Goal: Task Accomplishment & Management: Complete application form

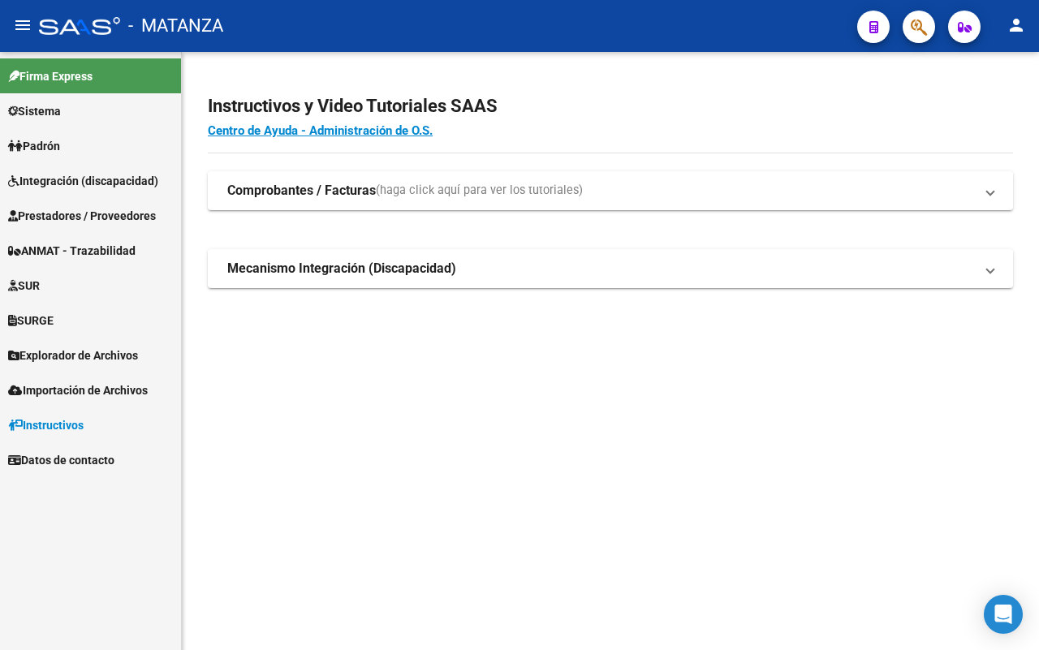
click at [136, 245] on span "ANMAT - Trazabilidad" at bounding box center [71, 251] width 127 height 18
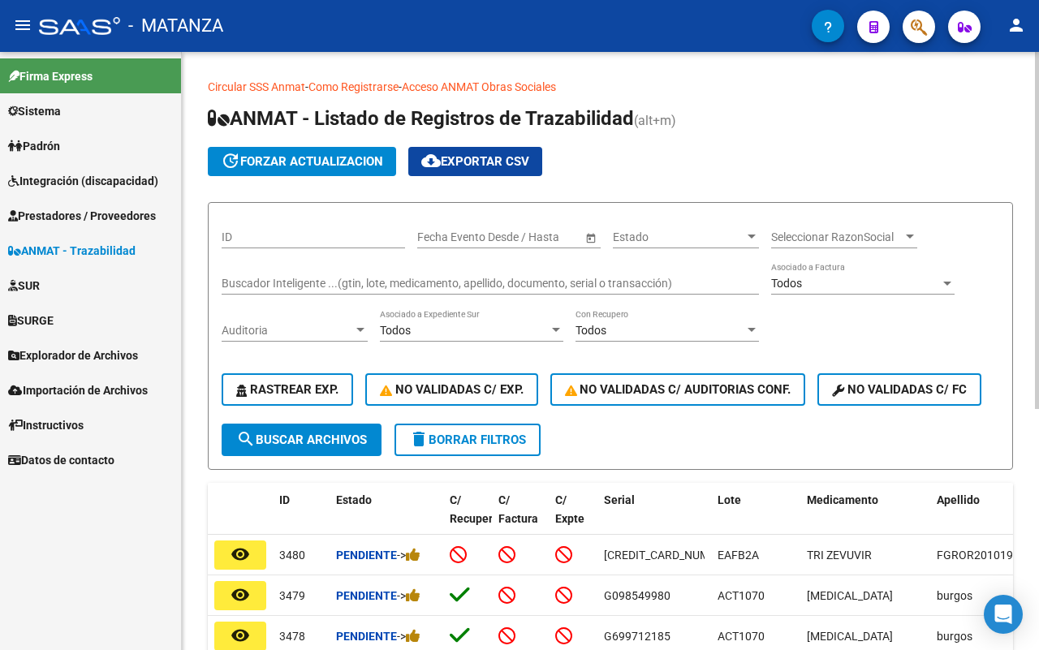
click at [351, 270] on div "Buscador Inteligente ...(gtin, lote, medicamento, apellido, documento, serial o…" at bounding box center [491, 278] width 538 height 32
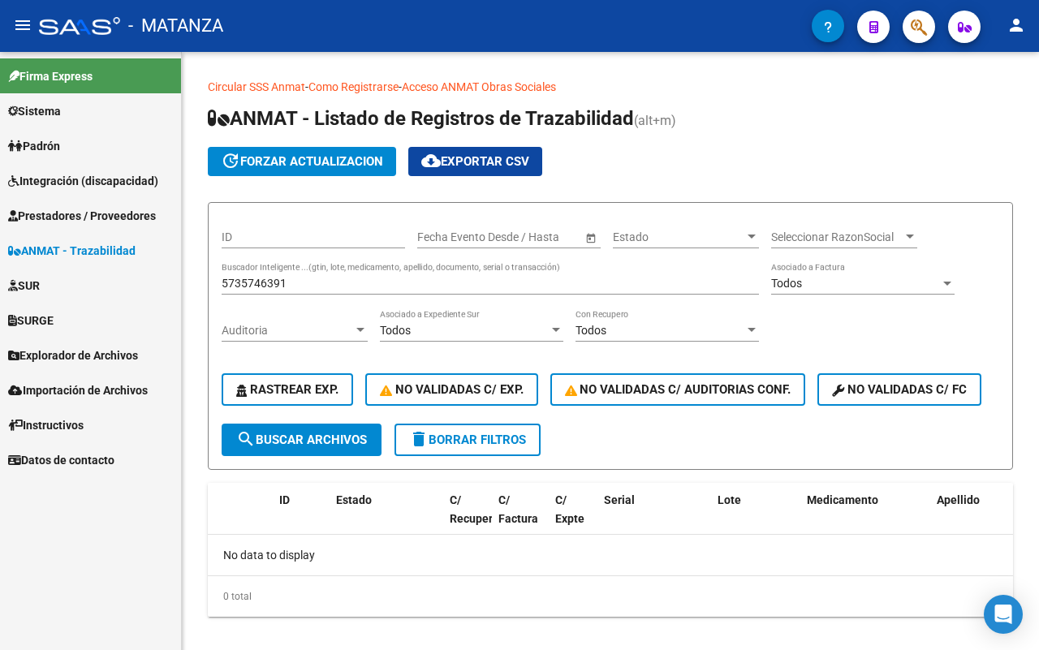
drag, startPoint x: 306, startPoint y: 273, endPoint x: 159, endPoint y: 272, distance: 147.0
click at [159, 272] on mat-sidenav-container "Firma Express Sistema Usuarios Todos los Usuarios Todos los Roles Padrón Afilia…" at bounding box center [519, 351] width 1039 height 598
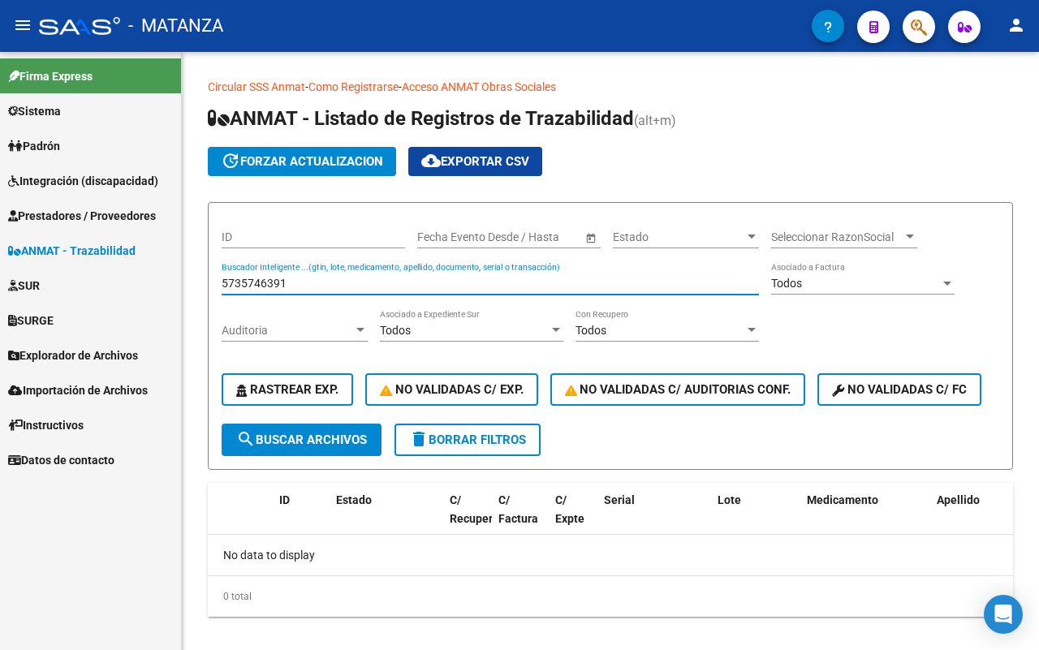
drag, startPoint x: 249, startPoint y: 280, endPoint x: 148, endPoint y: 280, distance: 101.5
click at [148, 280] on mat-sidenav-container "Firma Express Sistema Usuarios Todos los Usuarios Todos los Roles Padrón Afilia…" at bounding box center [519, 351] width 1039 height 598
drag, startPoint x: 260, startPoint y: 285, endPoint x: 160, endPoint y: 285, distance: 99.9
click at [160, 285] on mat-sidenav-container "Firma Express Sistema Usuarios Todos los Usuarios Todos los Roles Padrón Afilia…" at bounding box center [519, 351] width 1039 height 598
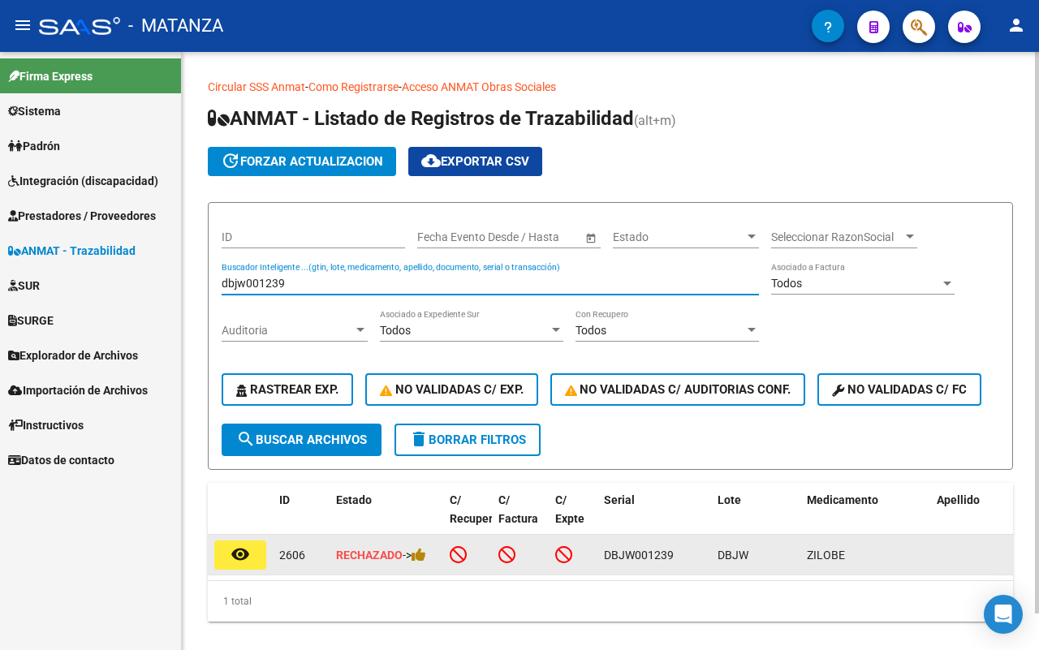
type input "dbjw001239"
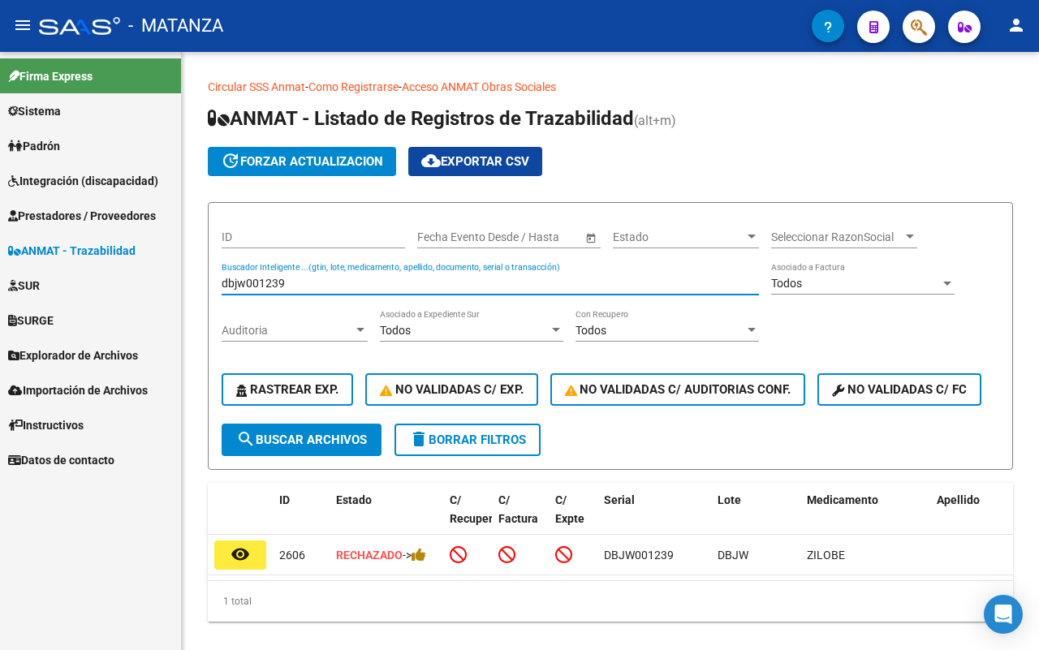
drag, startPoint x: 242, startPoint y: 549, endPoint x: 475, endPoint y: 476, distance: 244.2
click at [249, 548] on mat-icon "remove_red_eye" at bounding box center [240, 554] width 19 height 19
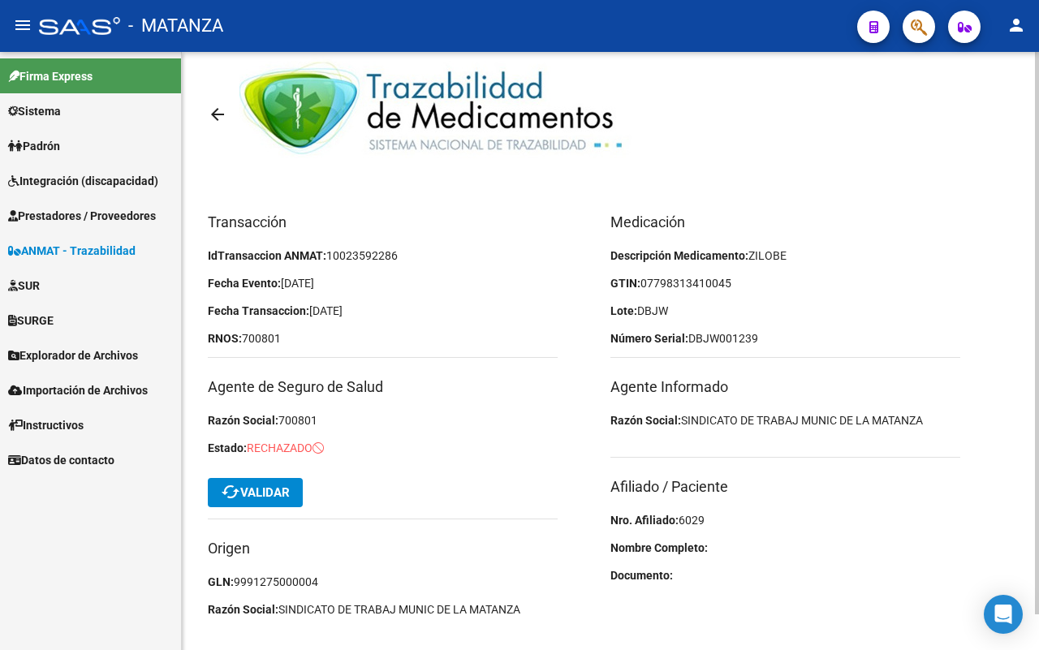
scroll to position [37, 0]
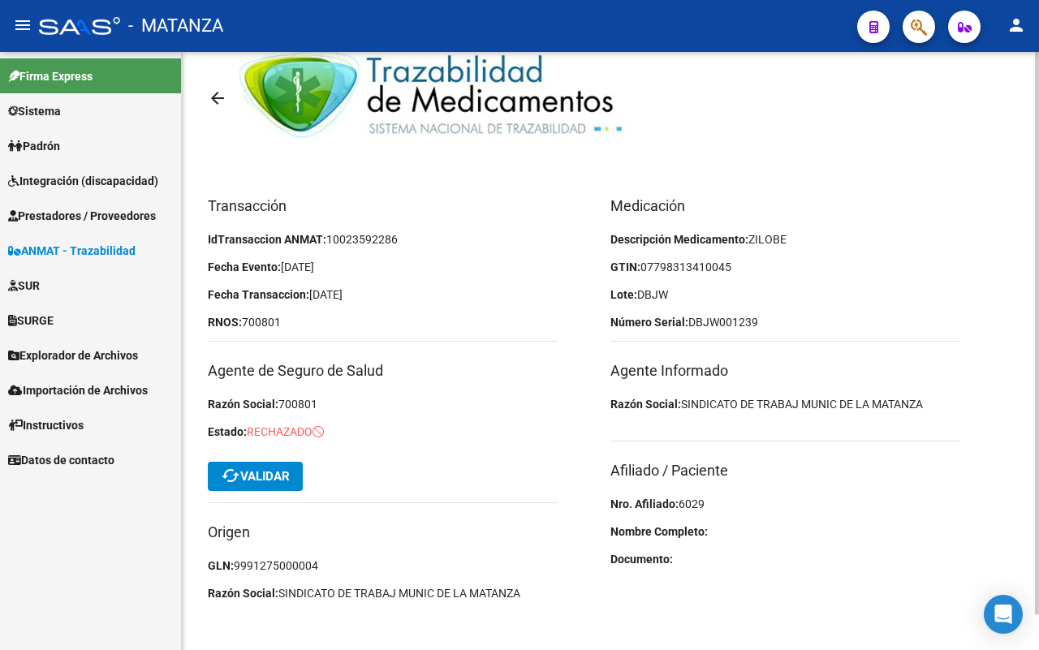
click at [208, 98] on mat-icon "arrow_back" at bounding box center [217, 98] width 19 height 19
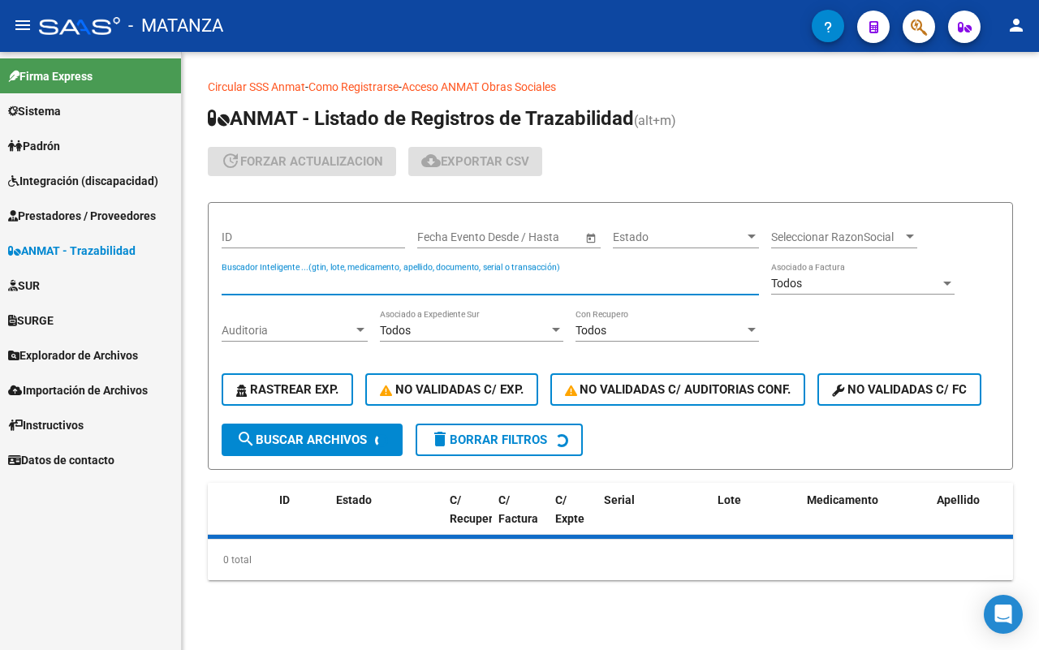
click at [280, 282] on input "Buscador Inteligente ...(gtin, lote, medicamento, apellido, documento, serial o…" at bounding box center [491, 284] width 538 height 14
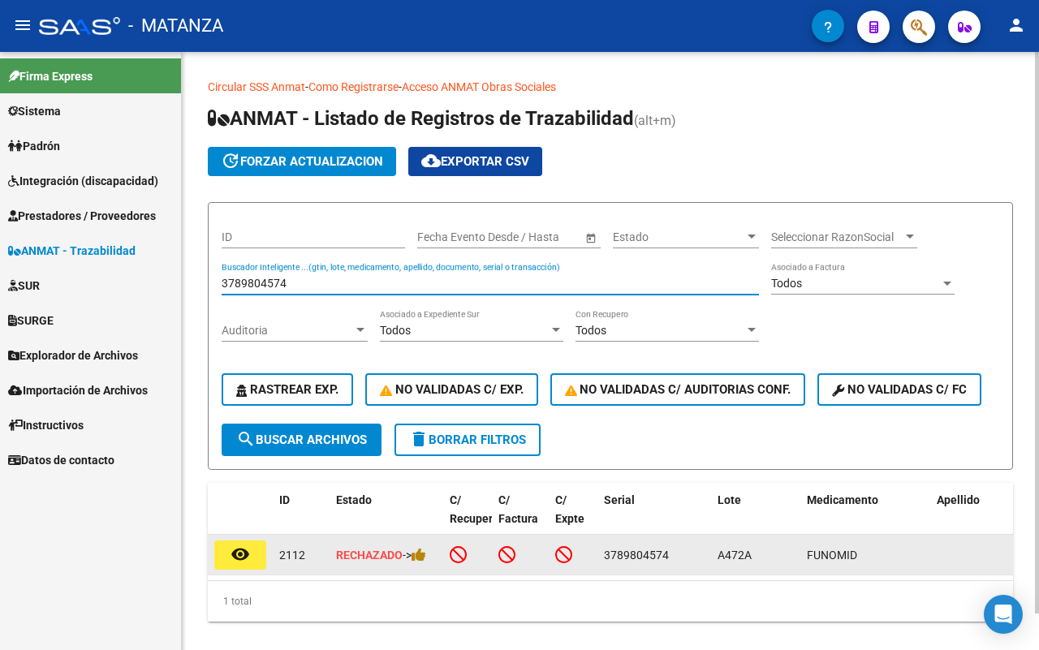
type input "3789804574"
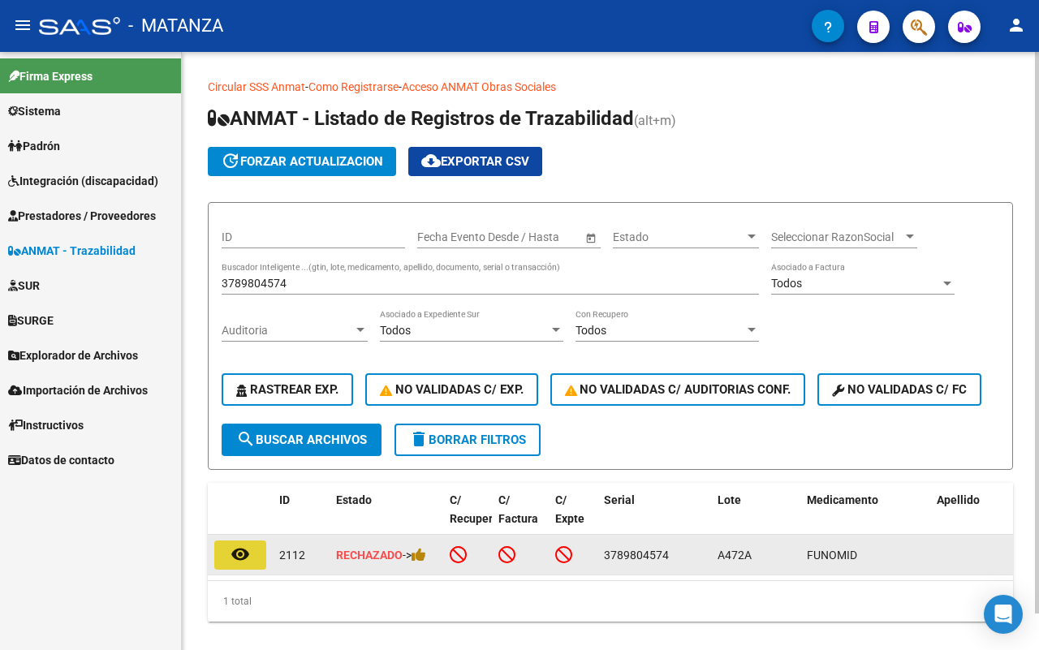
click at [244, 552] on mat-icon "remove_red_eye" at bounding box center [240, 554] width 19 height 19
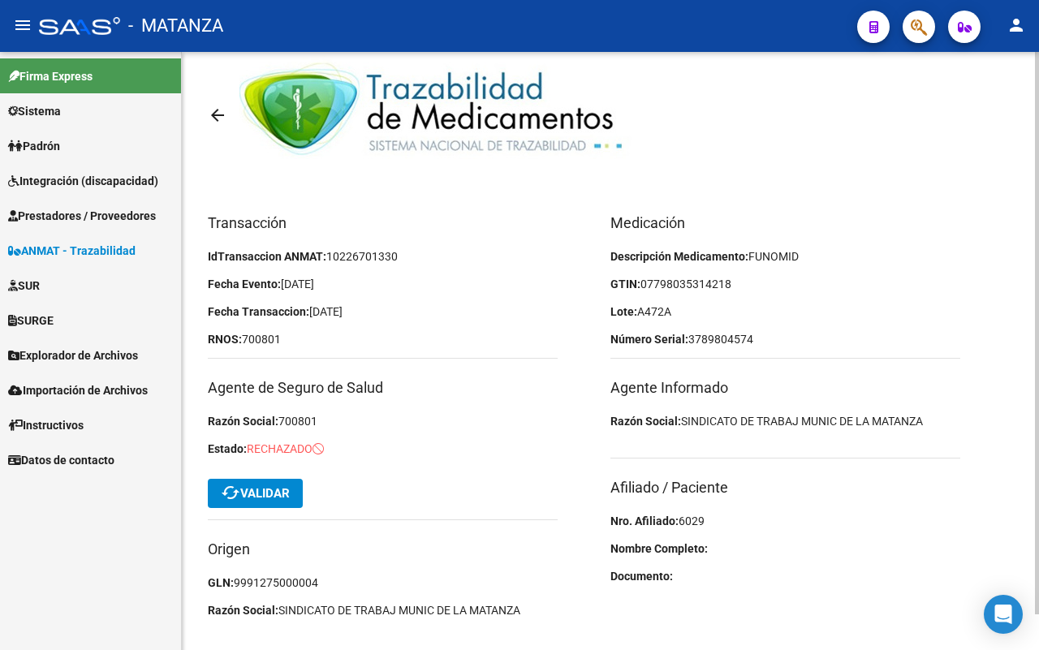
scroll to position [37, 0]
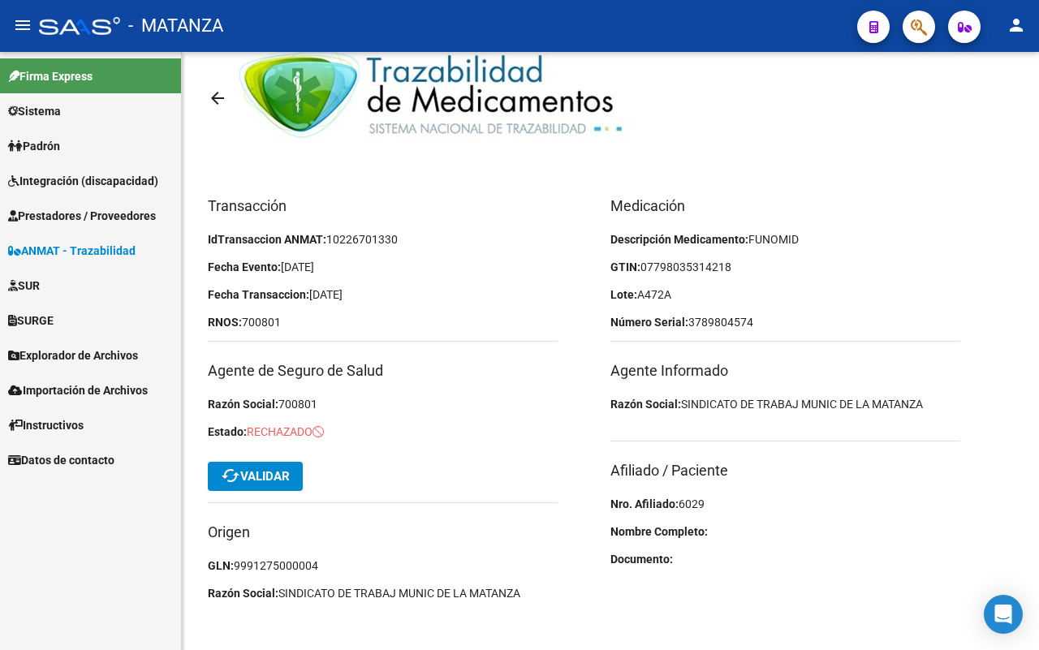
click at [87, 213] on span "Prestadores / Proveedores" at bounding box center [82, 216] width 148 height 18
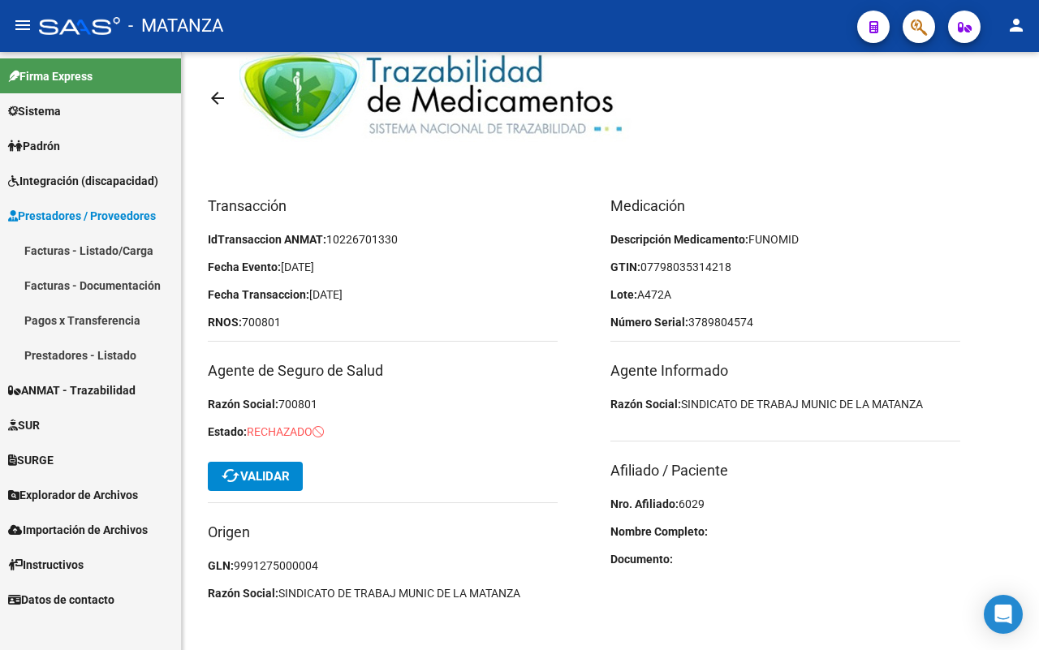
click at [96, 245] on link "Facturas - Listado/Carga" at bounding box center [90, 250] width 181 height 35
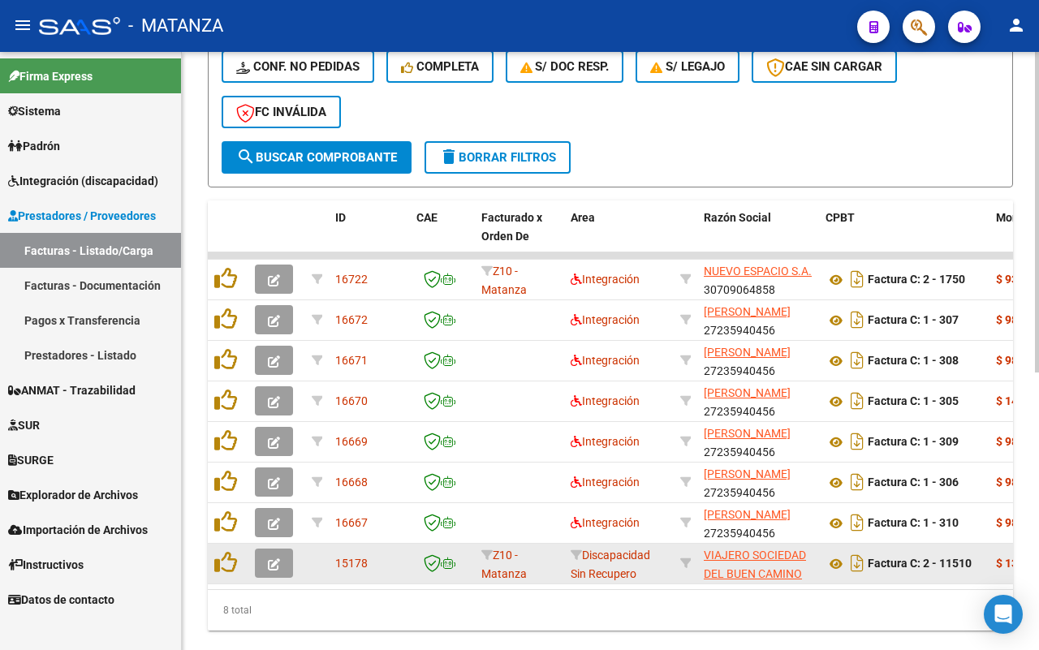
scroll to position [2, 0]
click at [274, 559] on icon "button" at bounding box center [274, 565] width 12 height 12
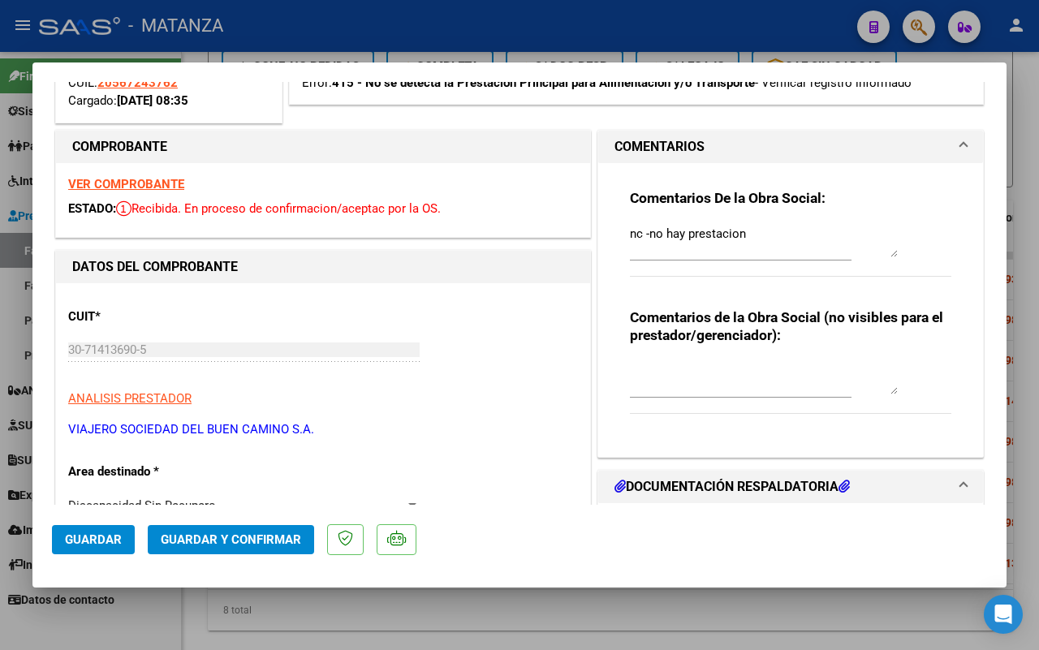
scroll to position [102, 0]
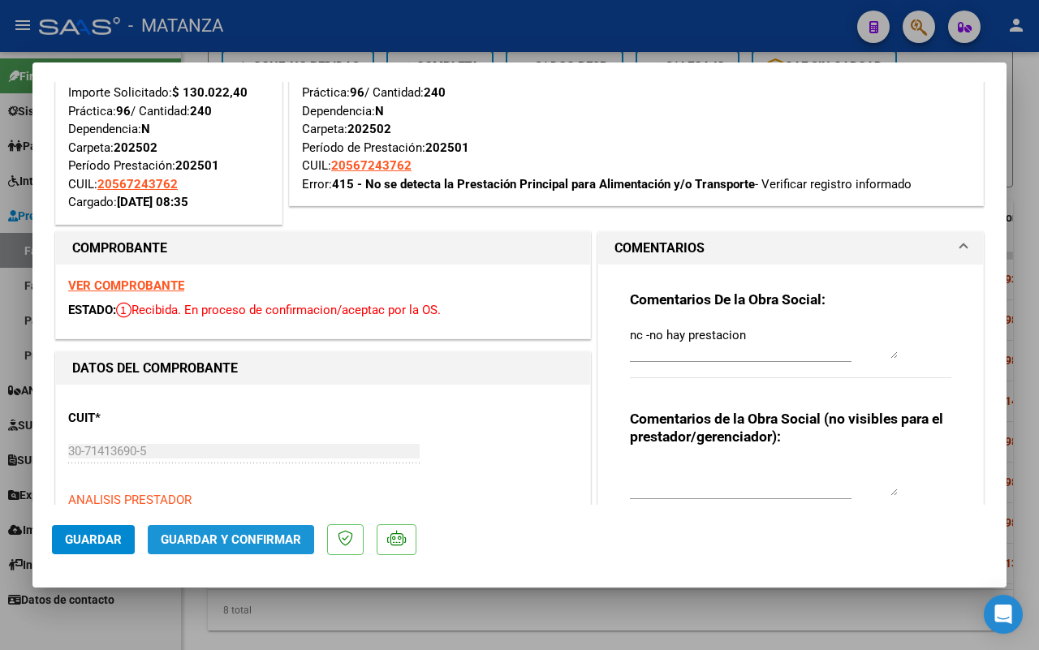
click at [253, 536] on span "Guardar y Confirmar" at bounding box center [231, 540] width 140 height 15
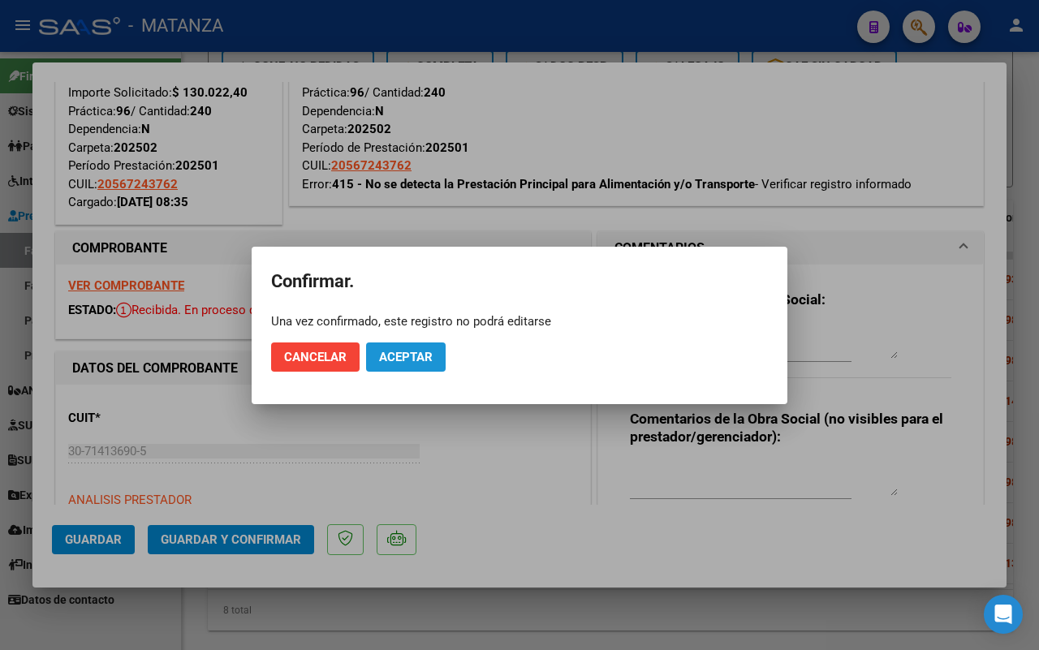
drag, startPoint x: 418, startPoint y: 357, endPoint x: 637, endPoint y: 372, distance: 219.7
click at [420, 357] on span "Aceptar" at bounding box center [406, 357] width 54 height 15
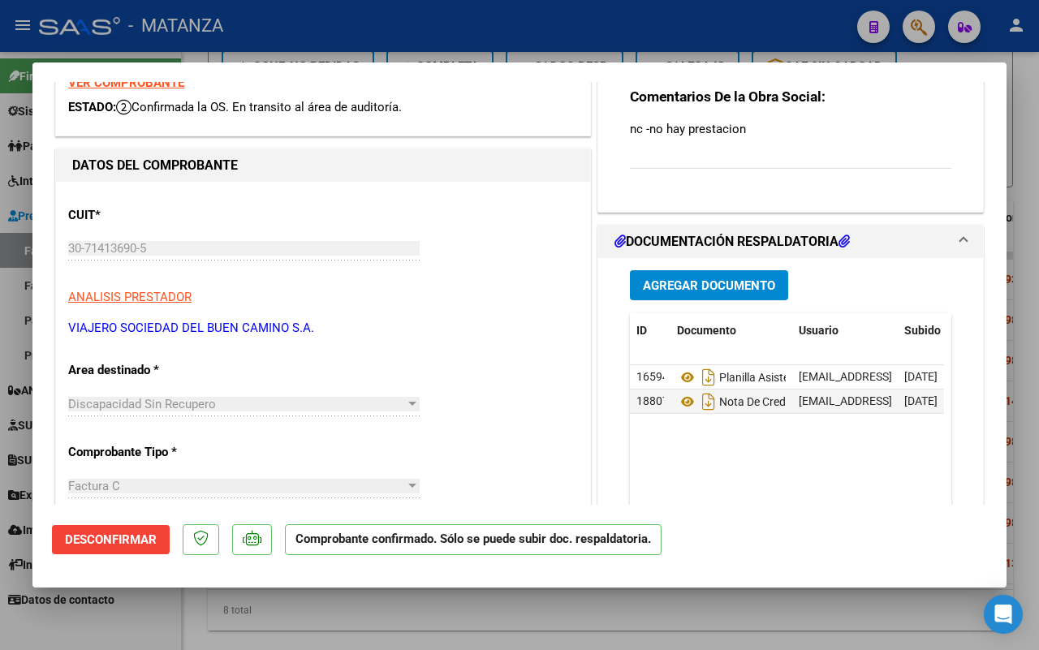
scroll to position [0, 0]
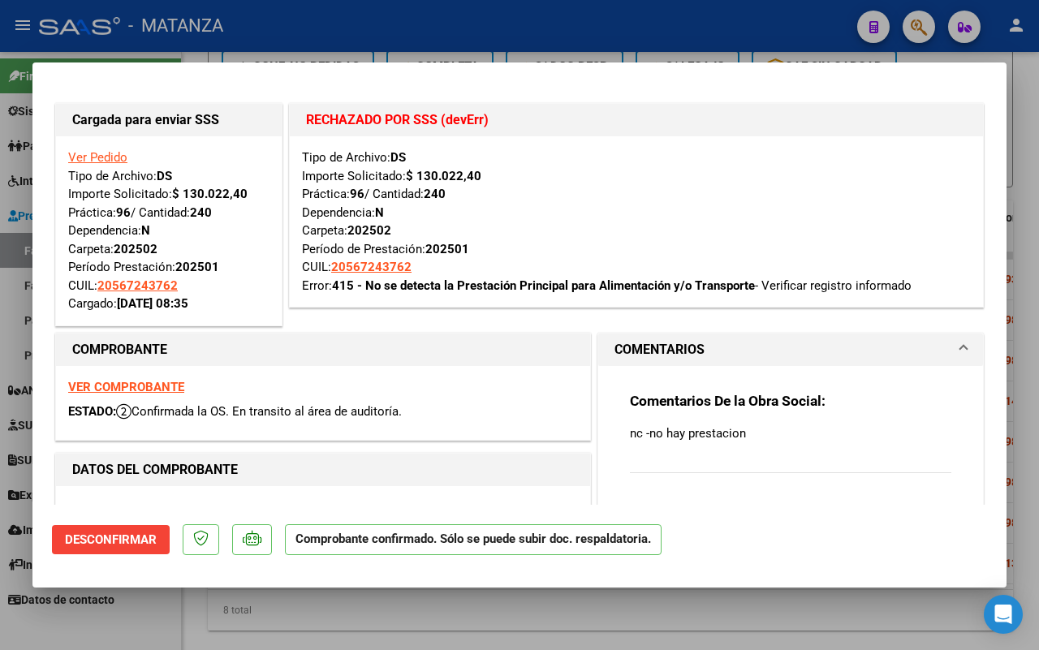
click at [158, 611] on div at bounding box center [519, 325] width 1039 height 650
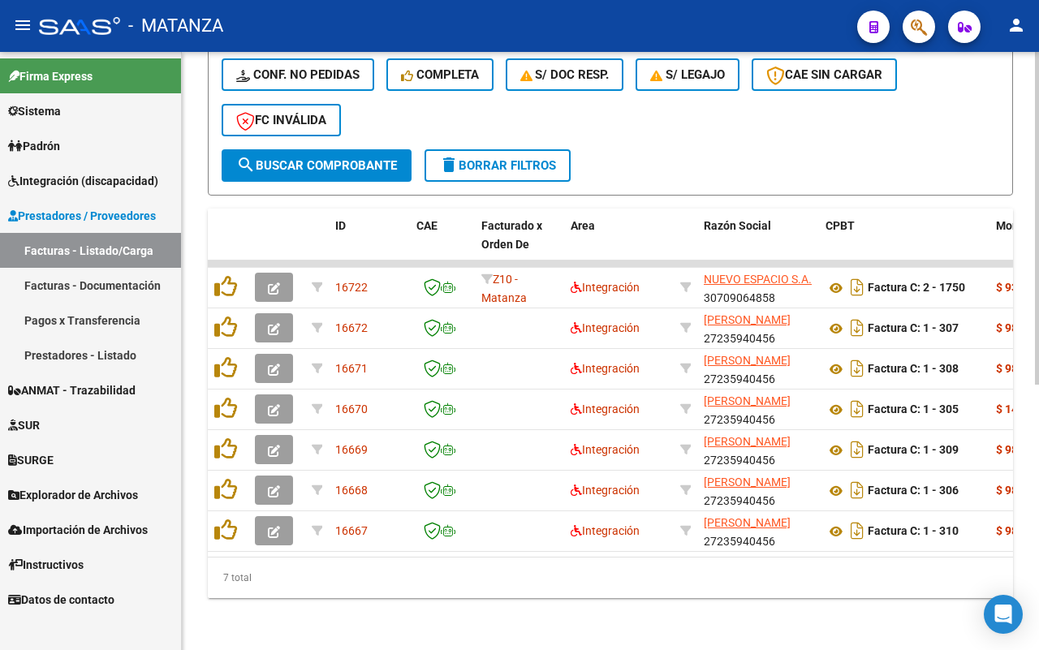
scroll to position [67, 0]
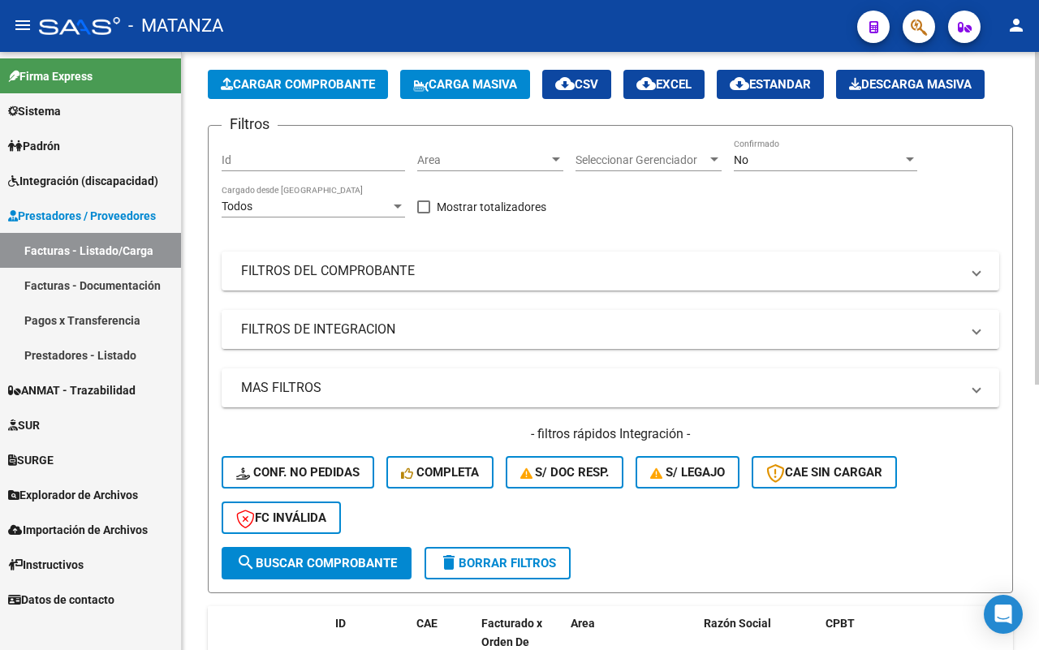
click at [394, 333] on mat-panel-title "FILTROS DE INTEGRACION" at bounding box center [600, 330] width 719 height 18
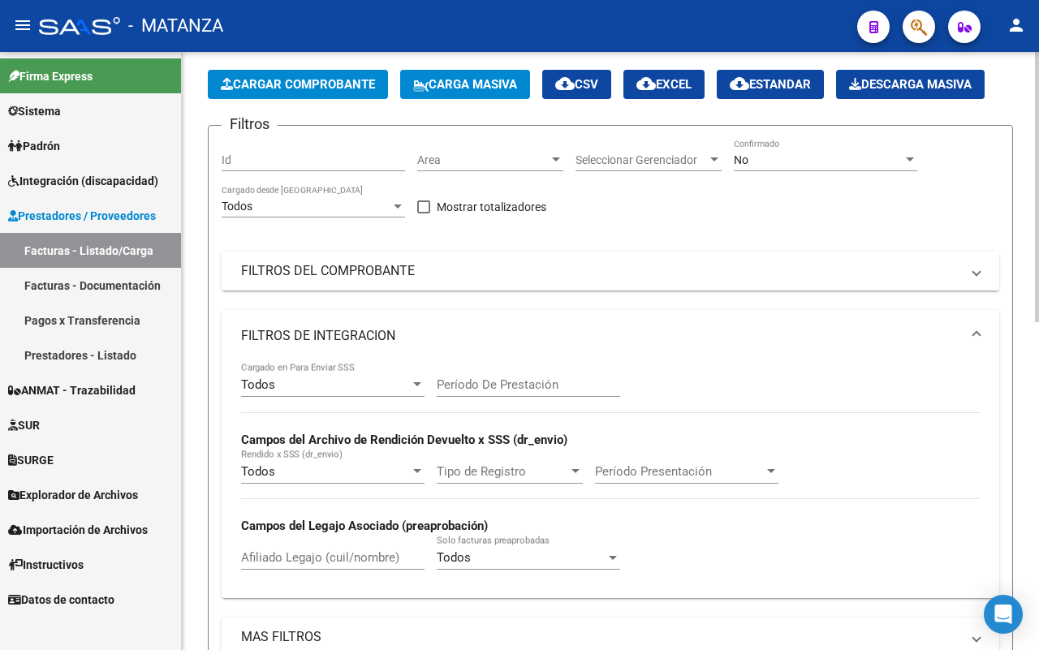
click at [441, 268] on mat-panel-title "FILTROS DEL COMPROBANTE" at bounding box center [600, 271] width 719 height 18
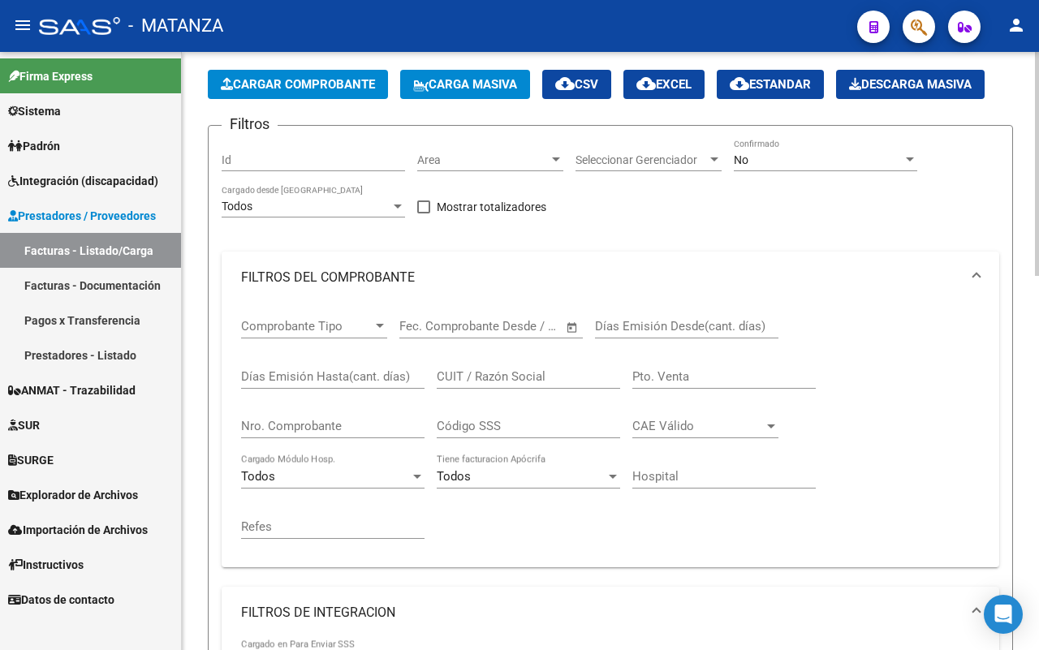
click at [327, 434] on div "Nro. Comprobante" at bounding box center [333, 421] width 184 height 35
type input "10608"
click at [800, 157] on div "No" at bounding box center [818, 160] width 169 height 14
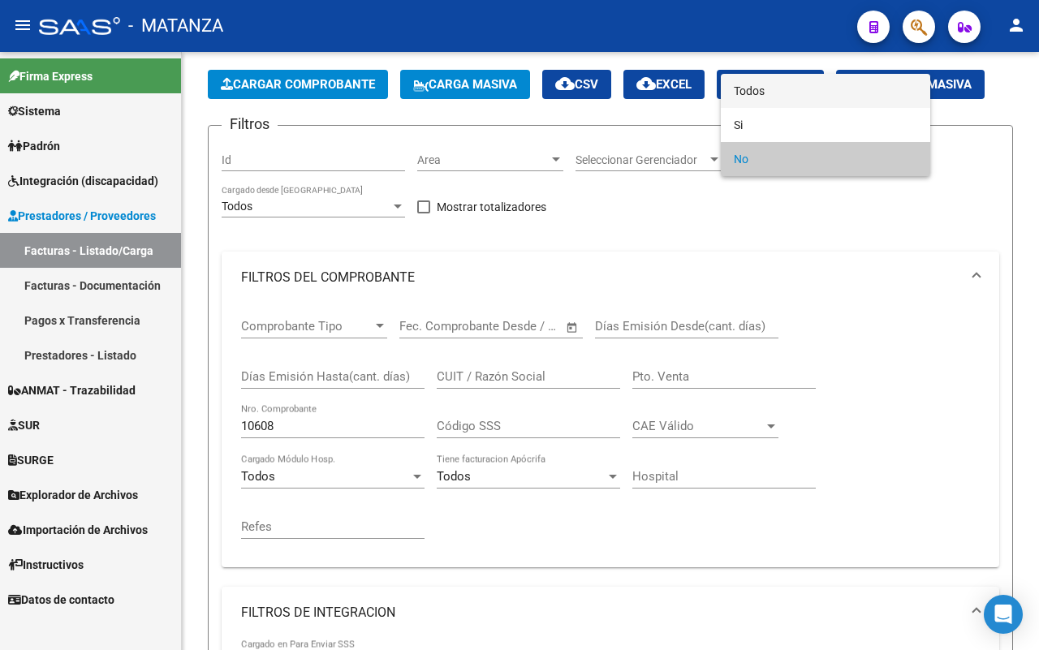
click at [816, 97] on span "Todos" at bounding box center [826, 91] width 184 height 34
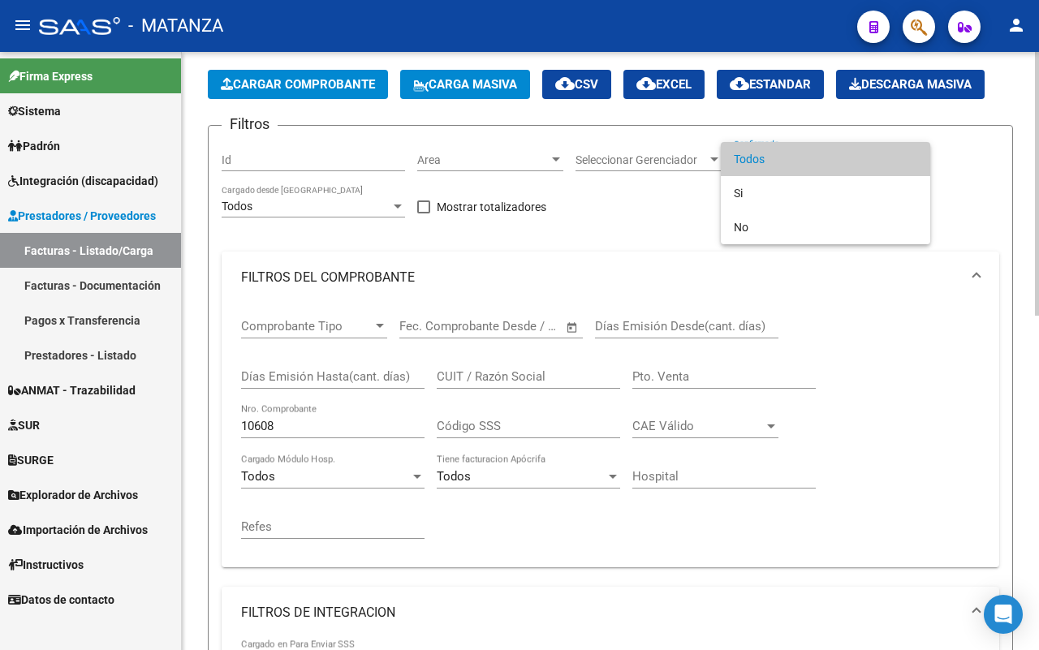
click at [881, 335] on div at bounding box center [519, 325] width 1039 height 650
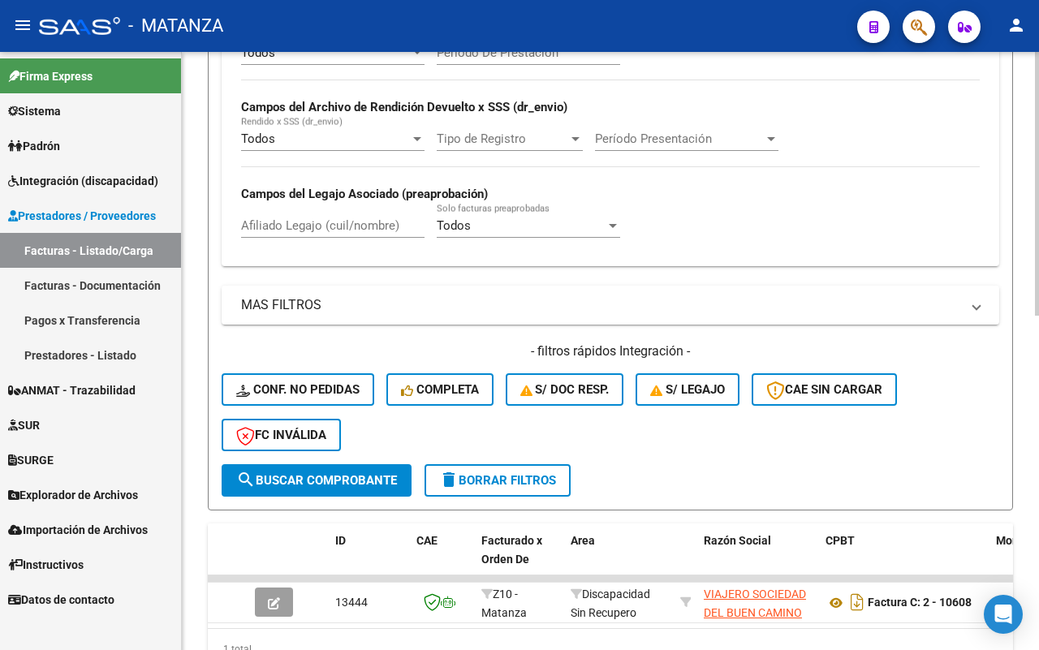
scroll to position [758, 0]
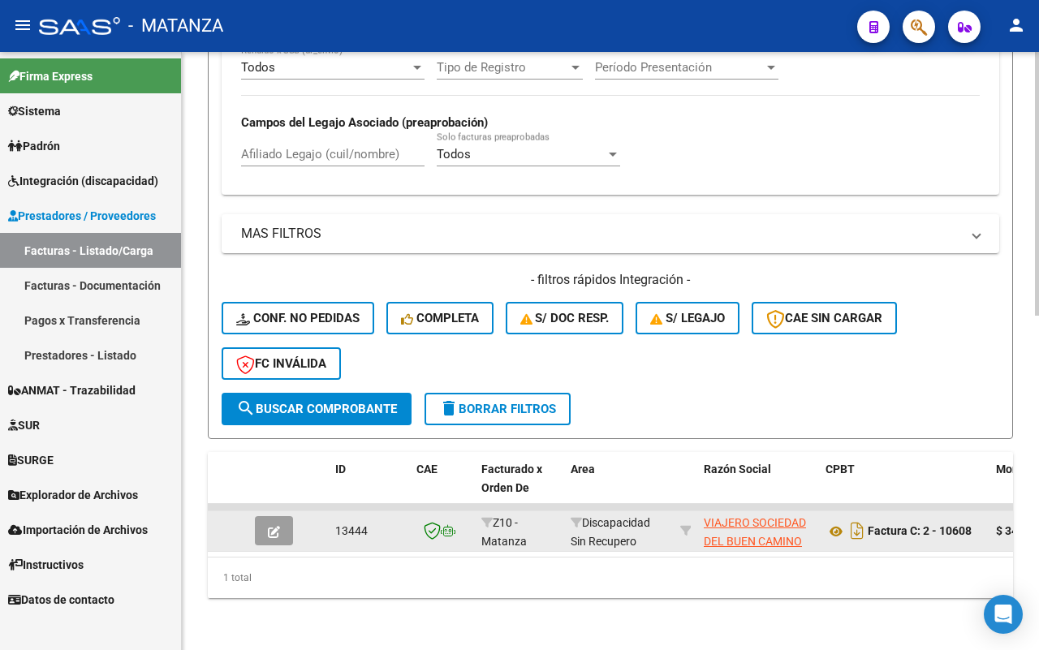
click at [280, 516] on button "button" at bounding box center [274, 530] width 38 height 29
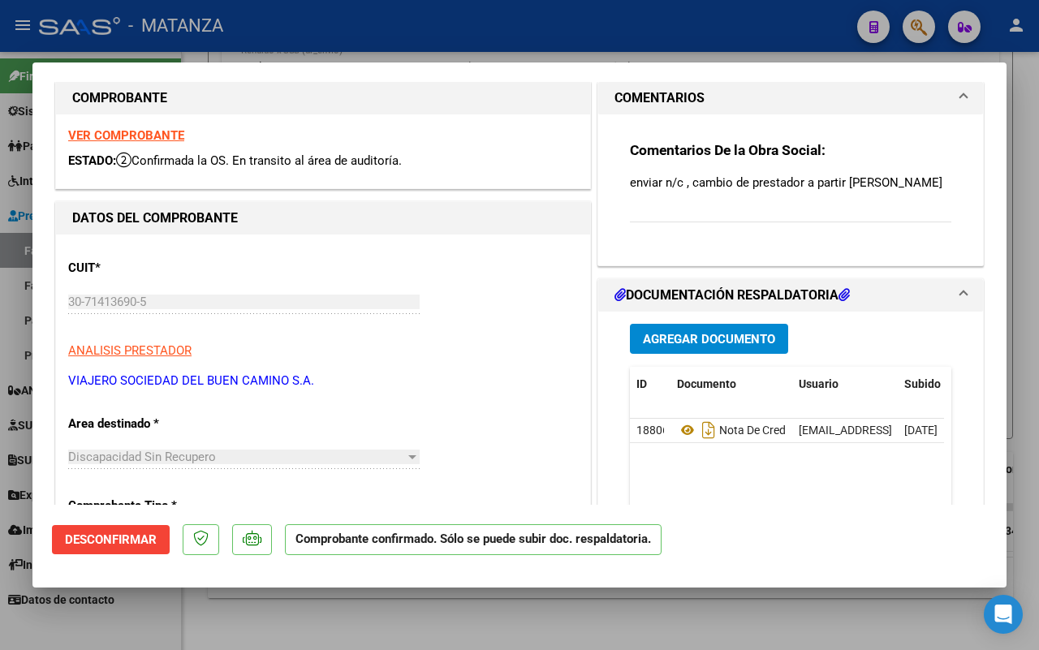
scroll to position [0, 0]
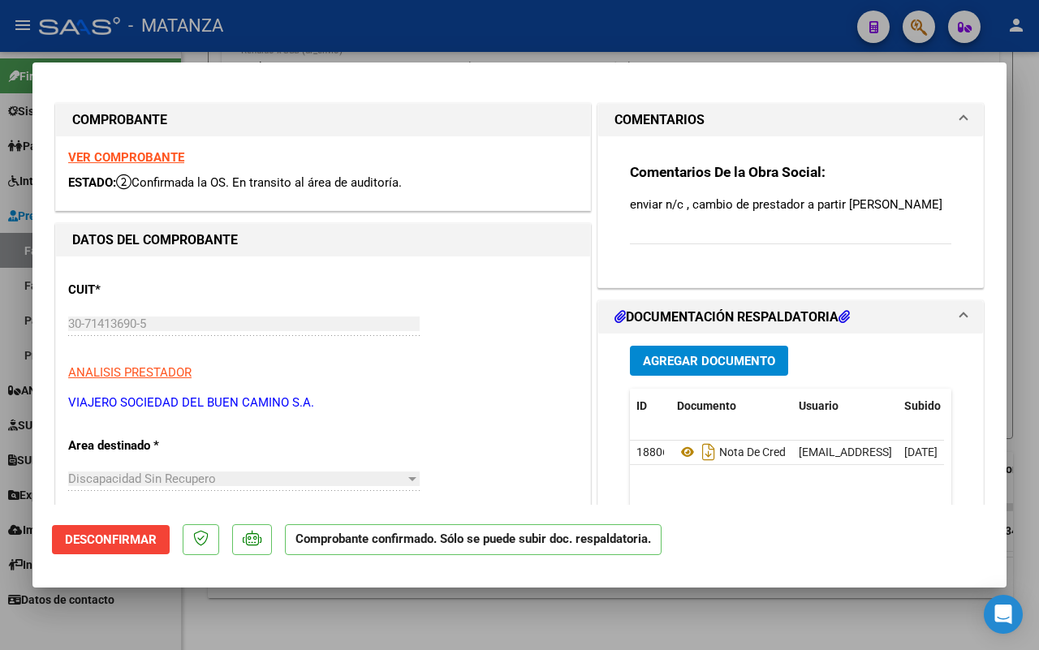
click at [339, 603] on div at bounding box center [519, 325] width 1039 height 650
type input "$ 0,00"
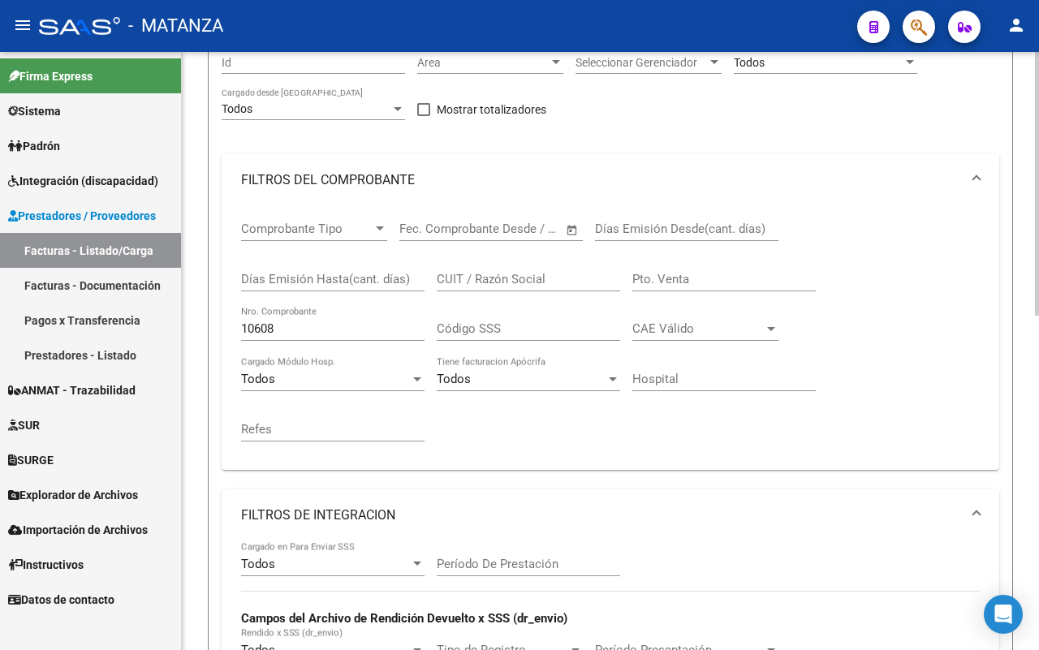
scroll to position [149, 0]
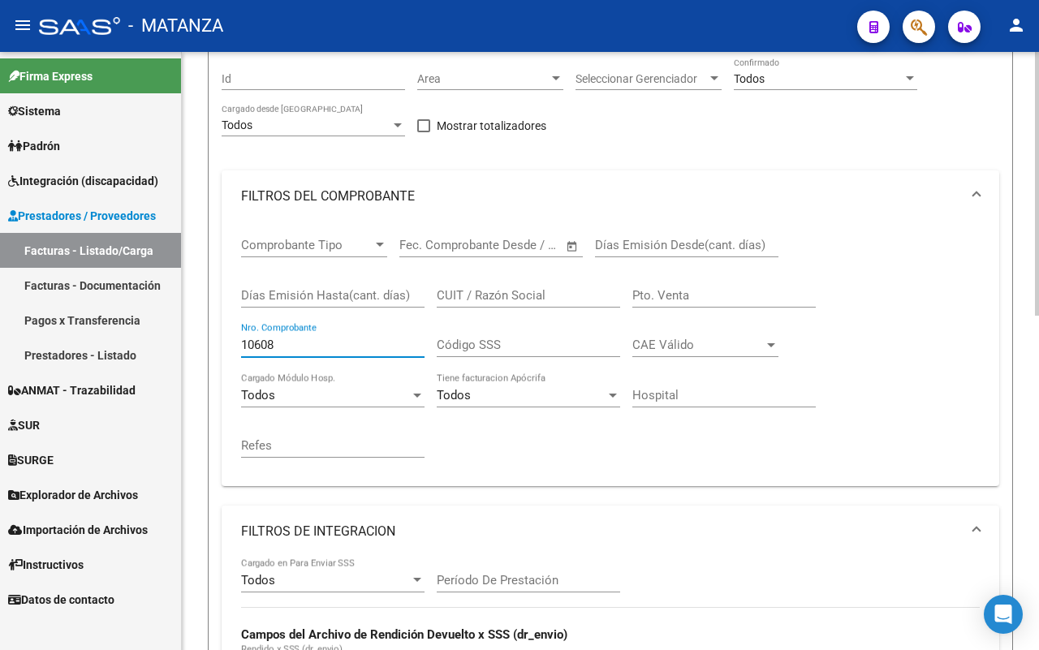
drag, startPoint x: 293, startPoint y: 342, endPoint x: 185, endPoint y: 333, distance: 108.4
click at [185, 333] on div "Video tutorial PRESTADORES -> Listado de CPBTs Emitidos por Prestadores / Prove…" at bounding box center [610, 576] width 857 height 1346
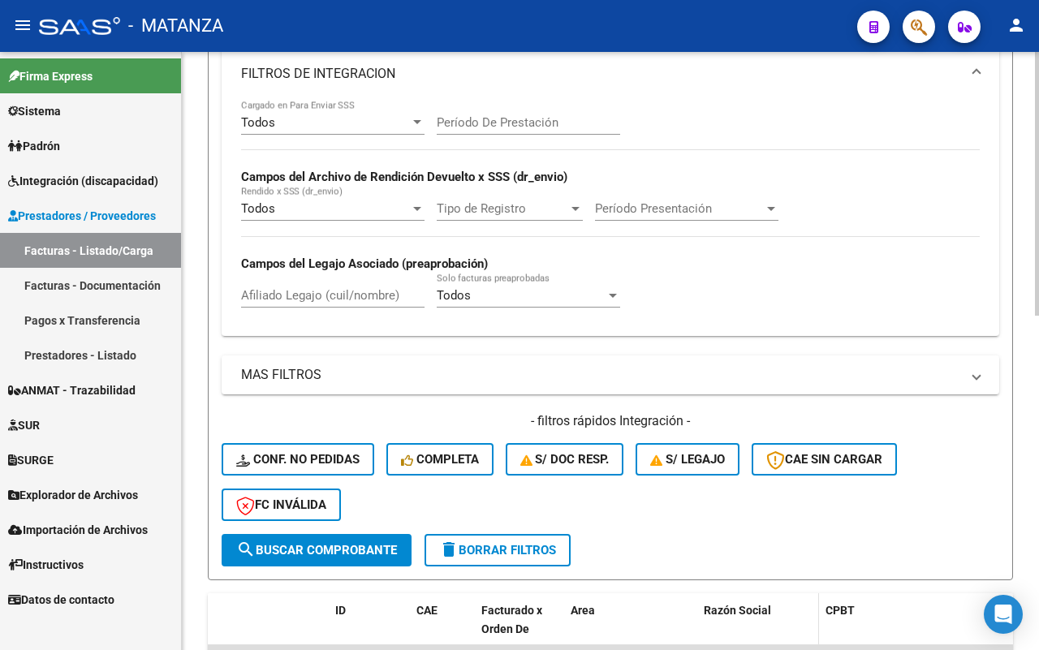
scroll to position [758, 0]
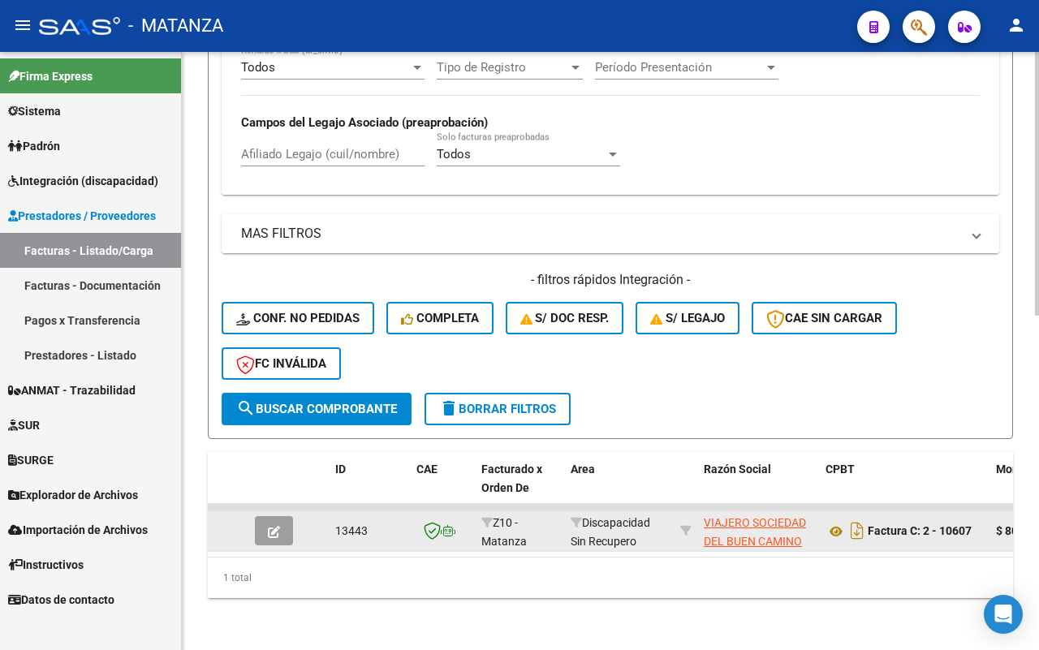
click at [283, 516] on button "button" at bounding box center [274, 530] width 38 height 29
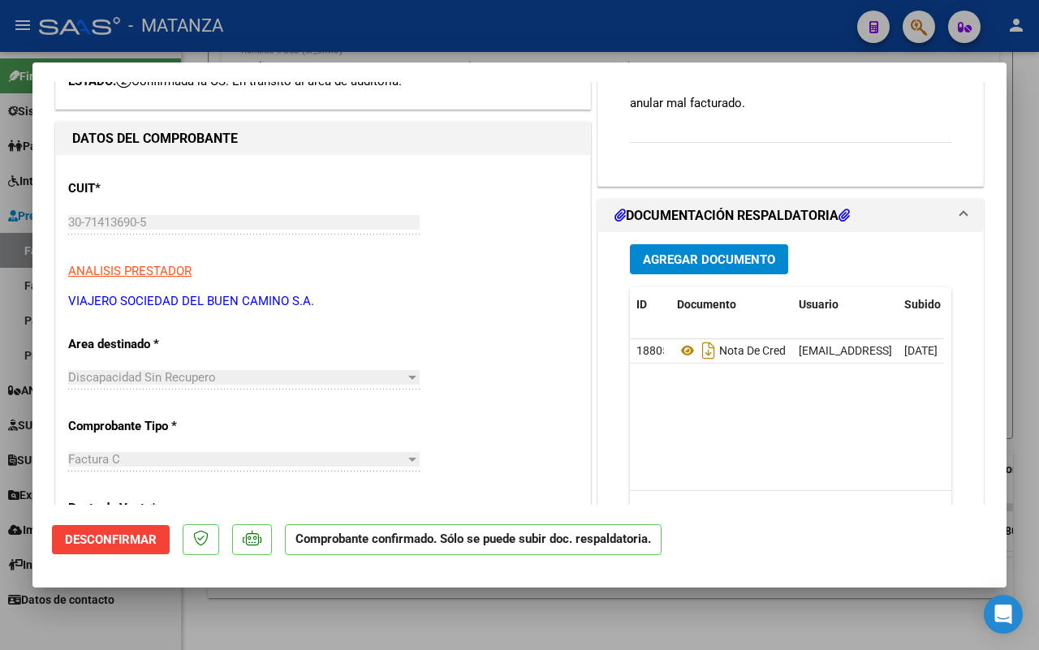
scroll to position [0, 0]
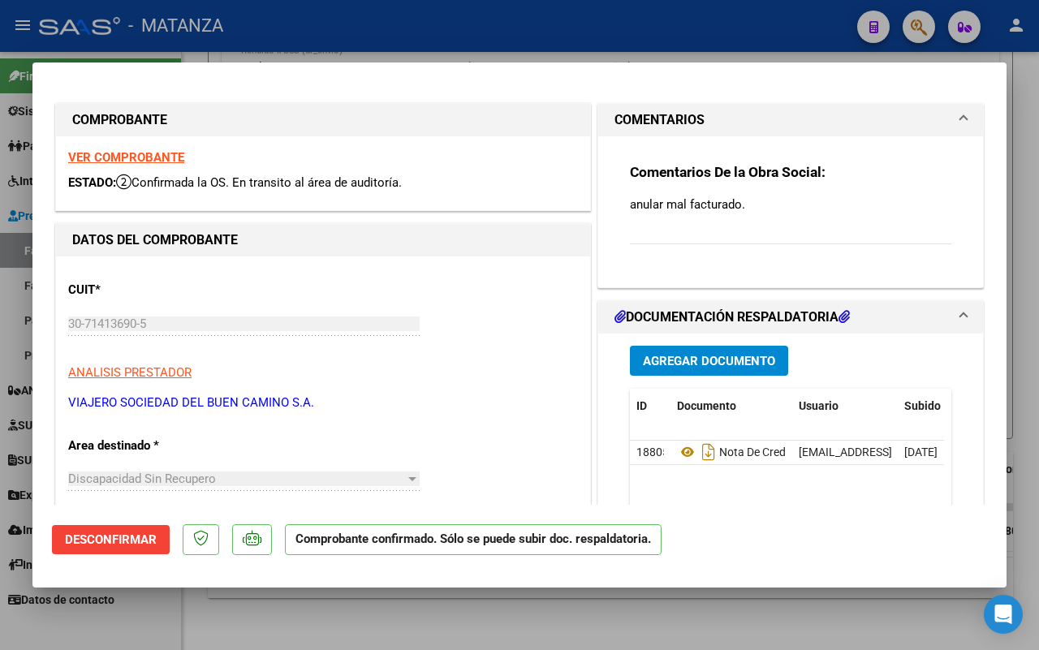
drag, startPoint x: 258, startPoint y: 628, endPoint x: 253, endPoint y: 581, distance: 46.5
click at [260, 628] on div at bounding box center [519, 325] width 1039 height 650
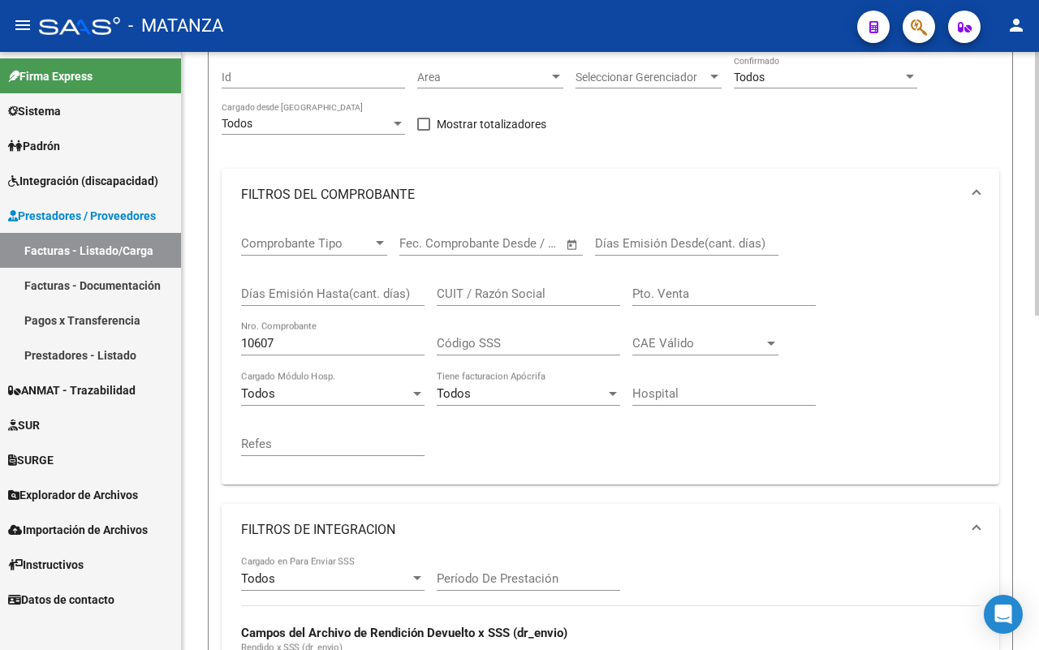
scroll to position [149, 0]
drag, startPoint x: 223, startPoint y: 331, endPoint x: 197, endPoint y: 330, distance: 26.0
click at [197, 330] on div "Video tutorial PRESTADORES -> Listado de CPBTs Emitidos por Prestadores / Prove…" at bounding box center [610, 576] width 857 height 1346
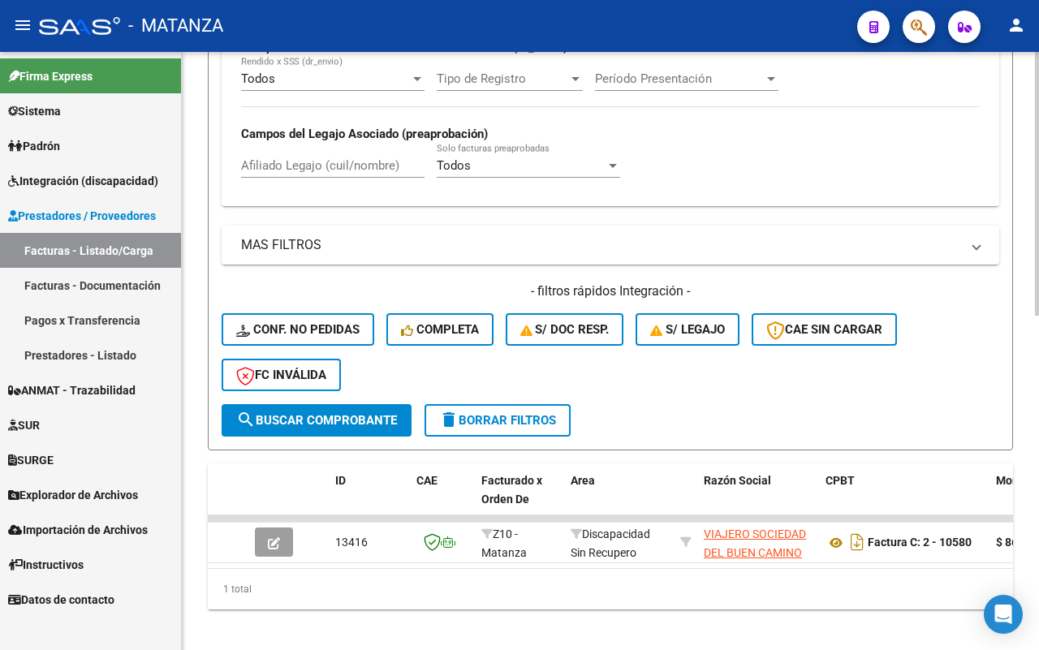
scroll to position [758, 0]
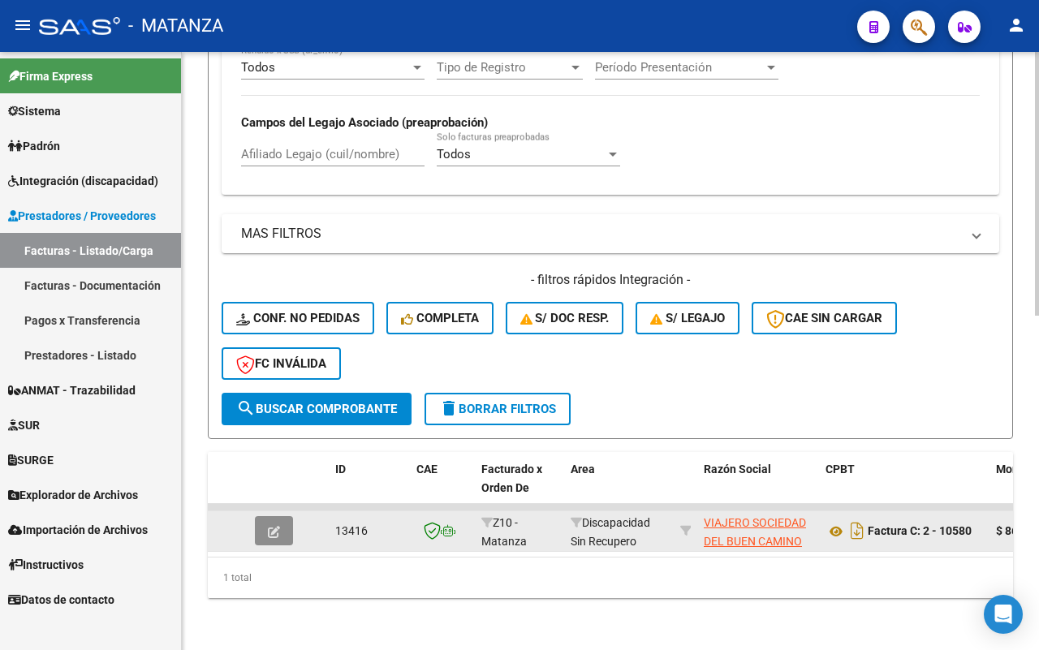
click at [287, 516] on button "button" at bounding box center [274, 530] width 38 height 29
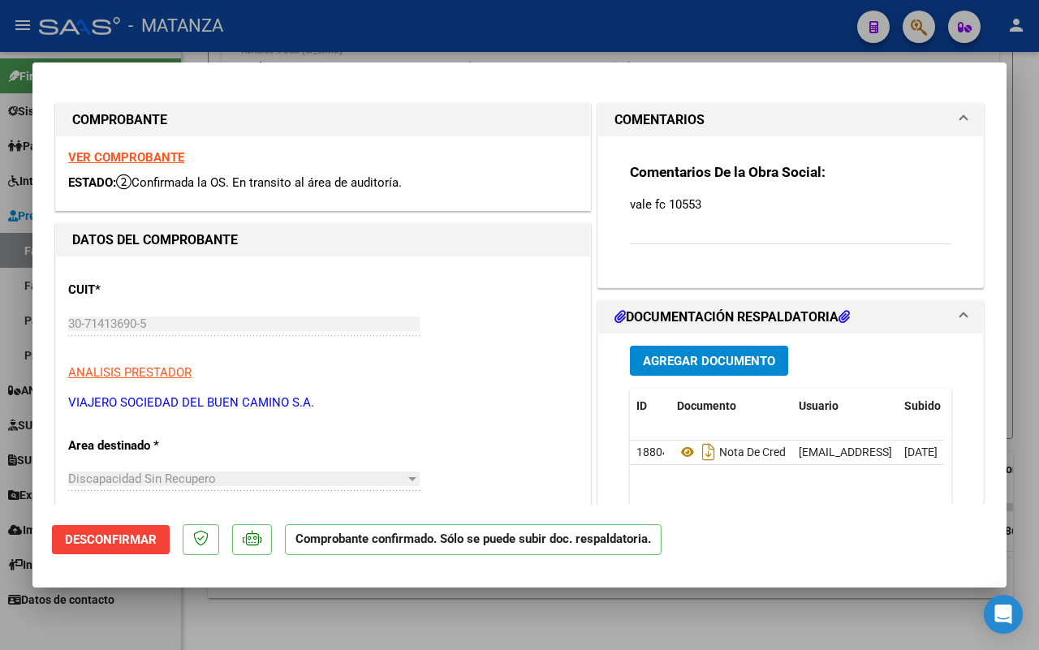
scroll to position [203, 0]
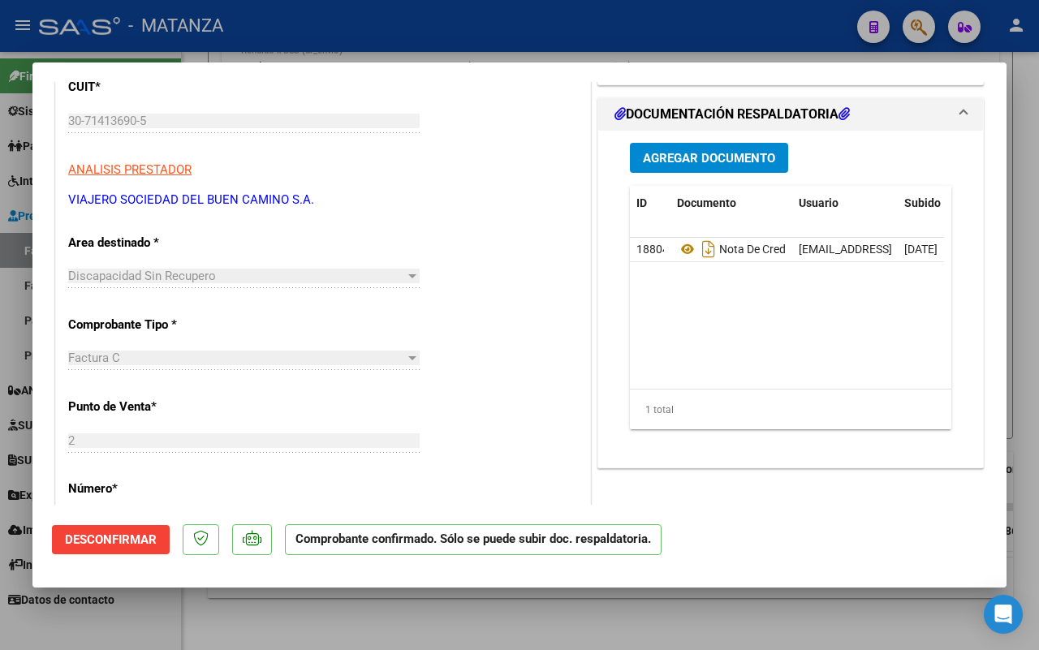
click at [558, 640] on div at bounding box center [519, 325] width 1039 height 650
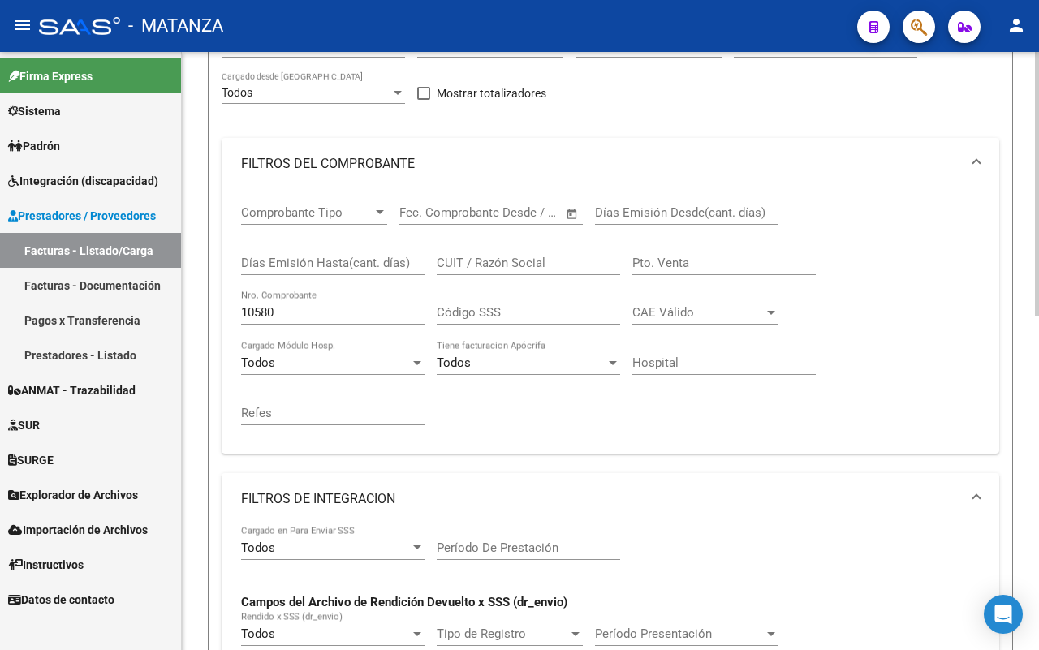
scroll to position [149, 0]
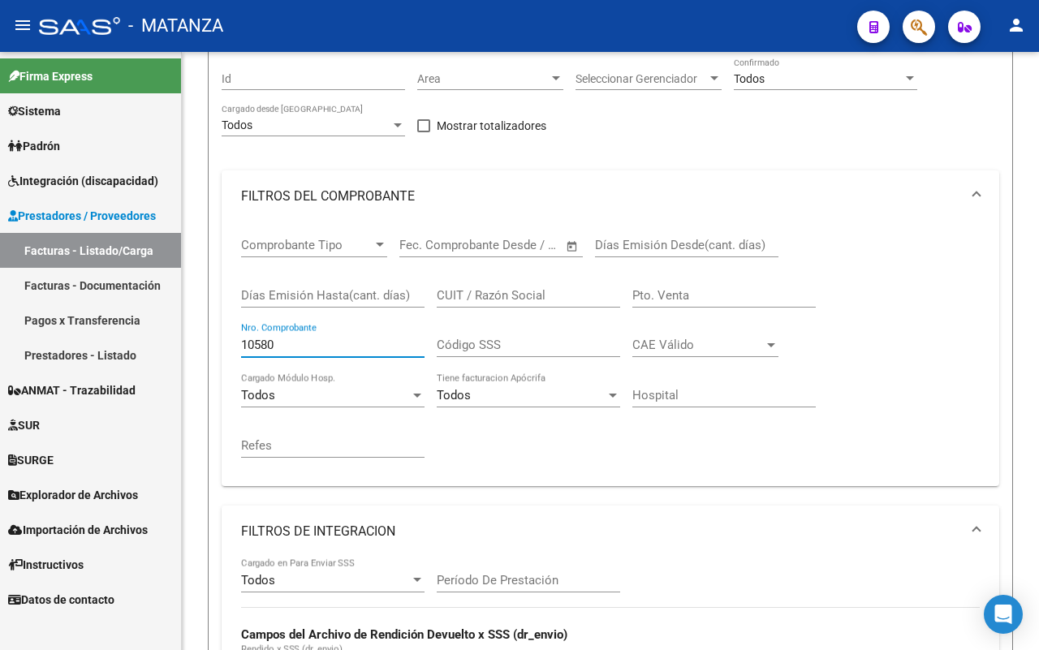
drag, startPoint x: 302, startPoint y: 342, endPoint x: 175, endPoint y: 342, distance: 126.7
click at [175, 342] on mat-sidenav-container "Firma Express Sistema Usuarios Todos los Usuarios Todos los Roles Padrón Afilia…" at bounding box center [519, 351] width 1039 height 598
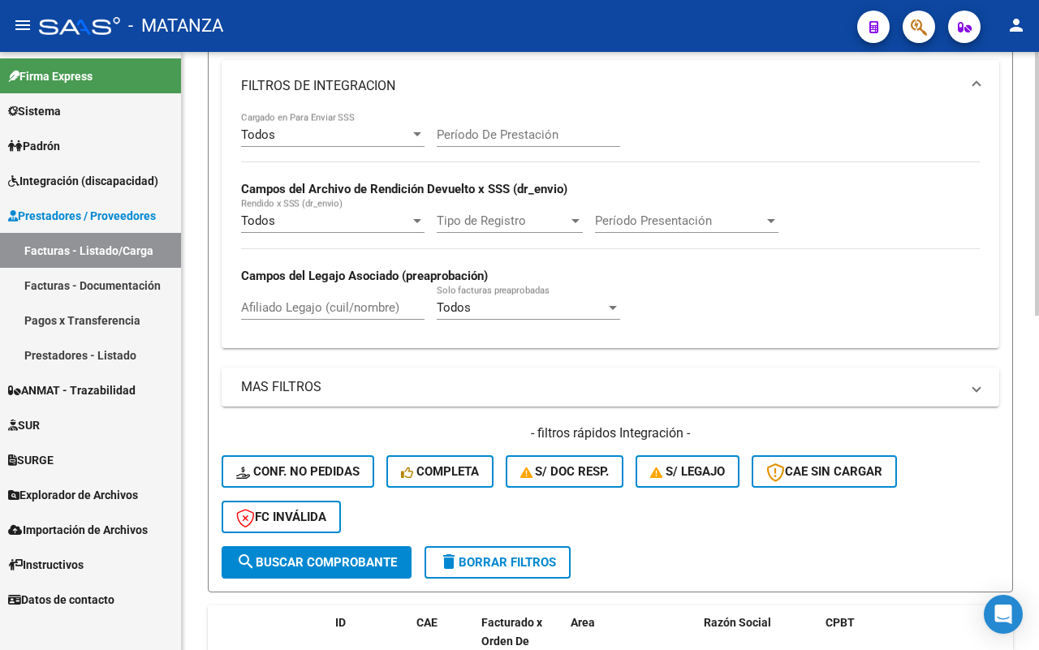
scroll to position [758, 0]
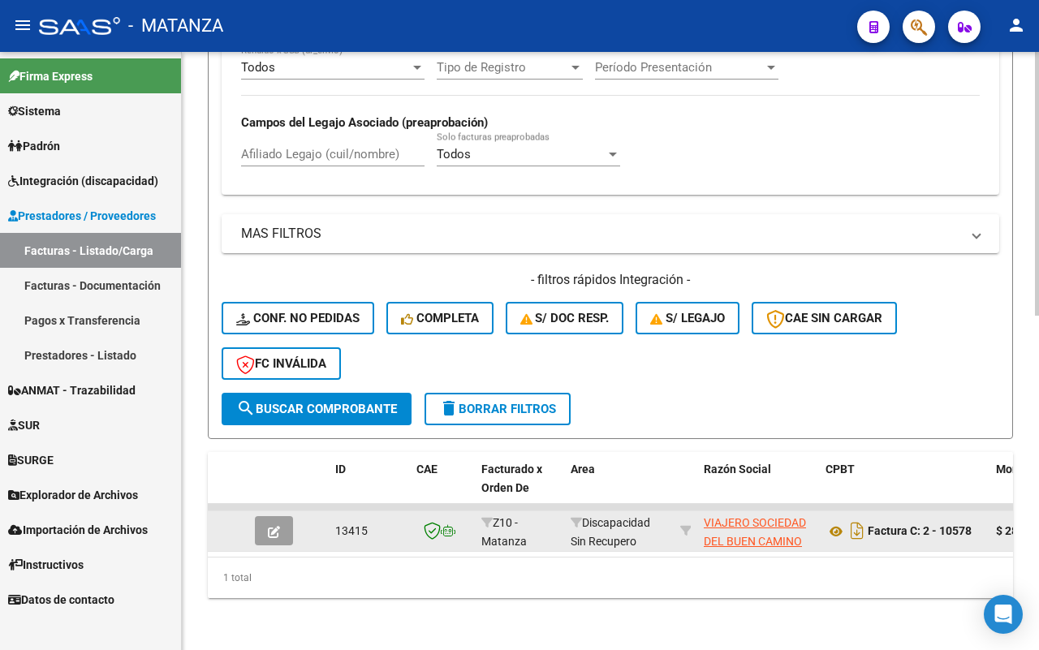
type input "10578"
click at [269, 526] on icon "button" at bounding box center [274, 532] width 12 height 12
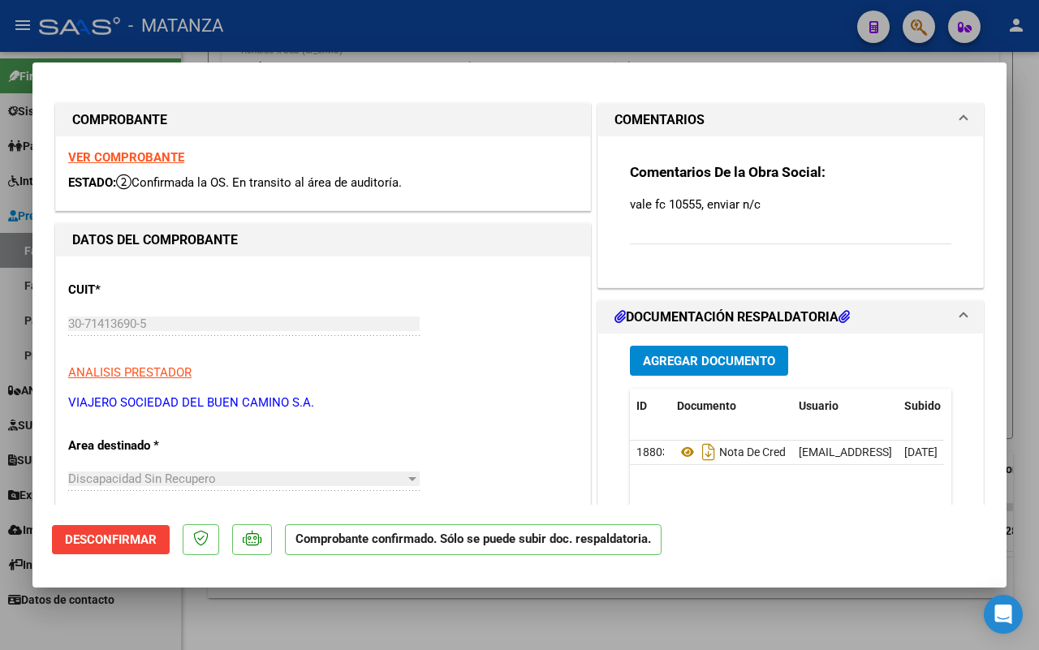
click at [272, 607] on div at bounding box center [519, 325] width 1039 height 650
type input "$ 0,00"
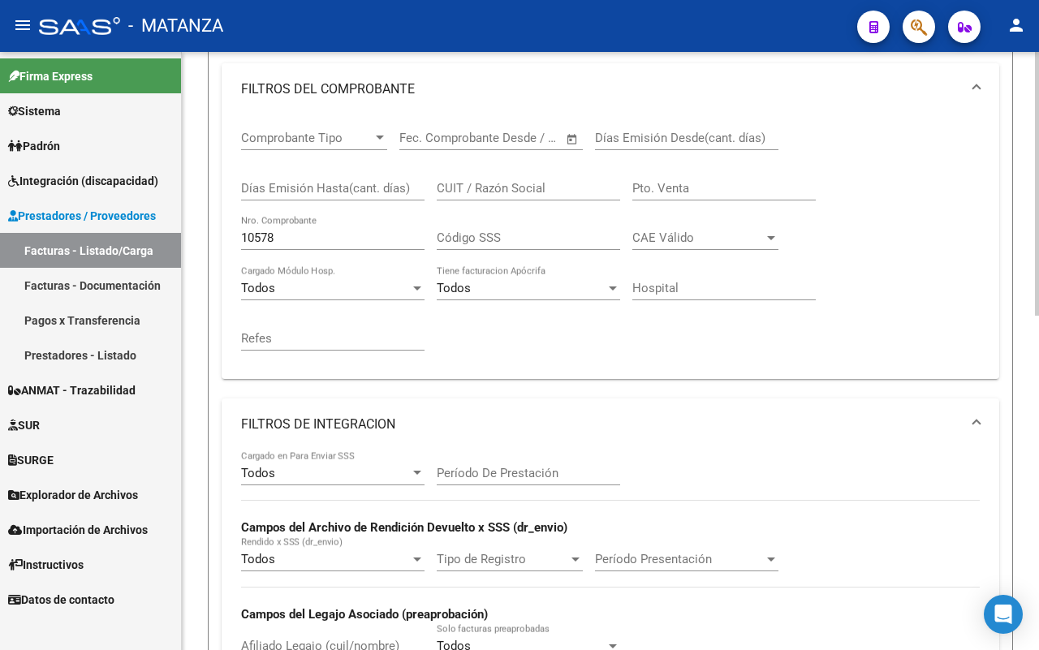
scroll to position [149, 0]
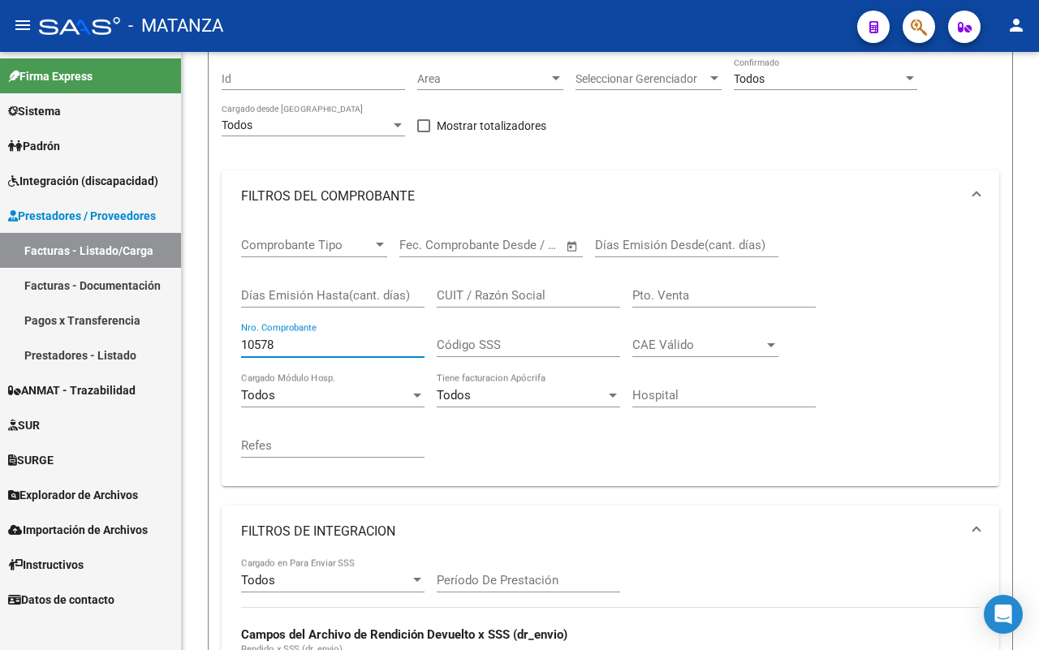
drag, startPoint x: 281, startPoint y: 346, endPoint x: 171, endPoint y: 339, distance: 109.9
click at [171, 339] on mat-sidenav-container "Firma Express Sistema Usuarios Todos los Usuarios Todos los Roles Padrón Afilia…" at bounding box center [519, 351] width 1039 height 598
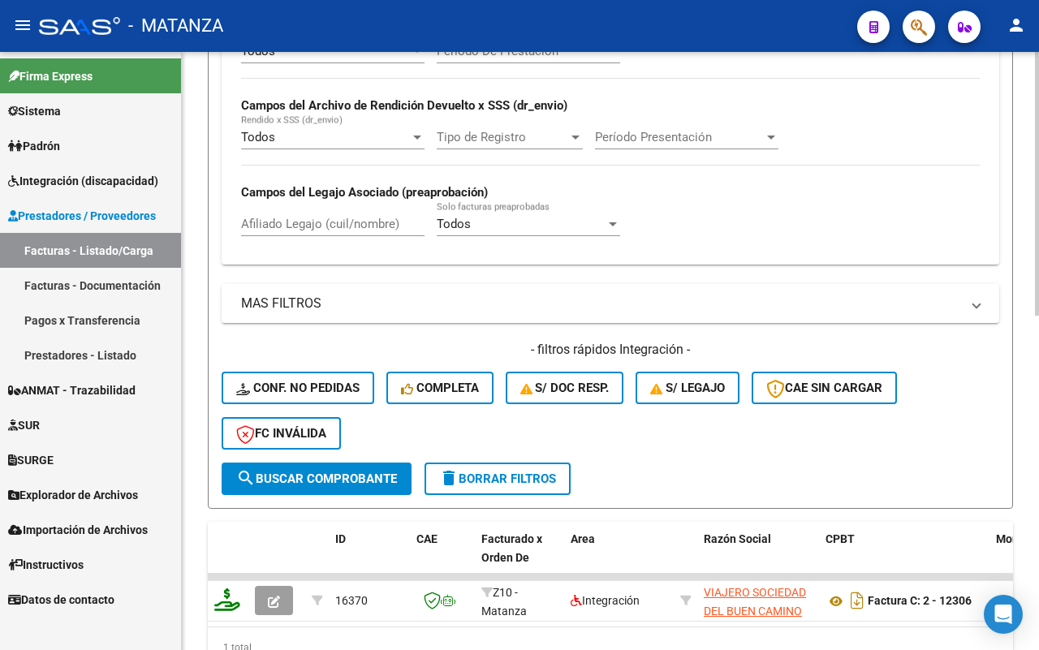
scroll to position [758, 0]
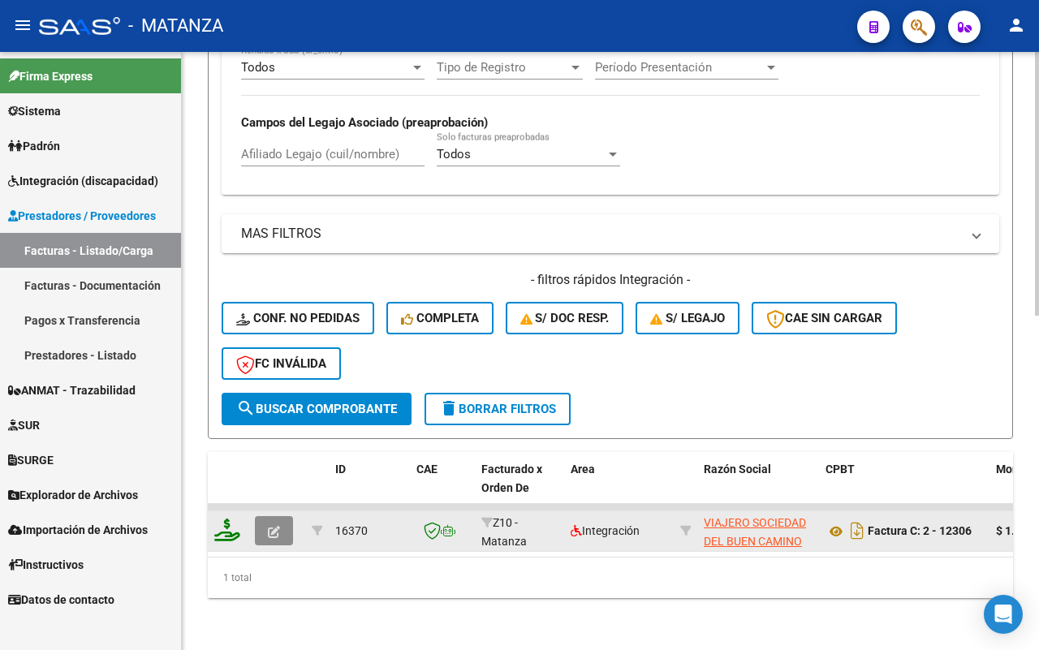
click at [291, 520] on button "button" at bounding box center [274, 530] width 38 height 29
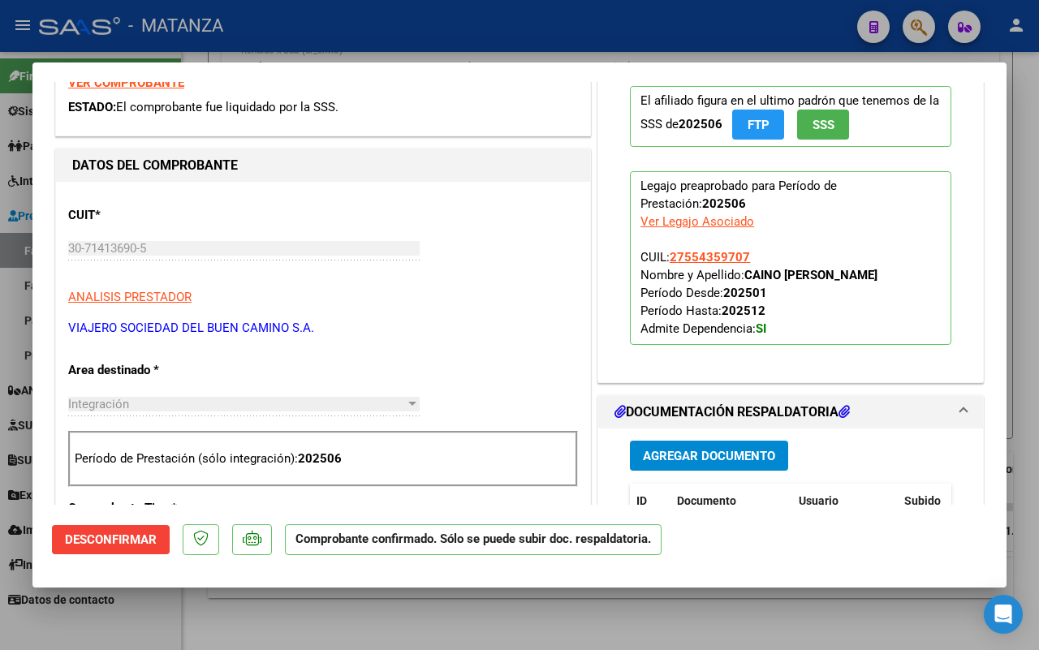
scroll to position [609, 0]
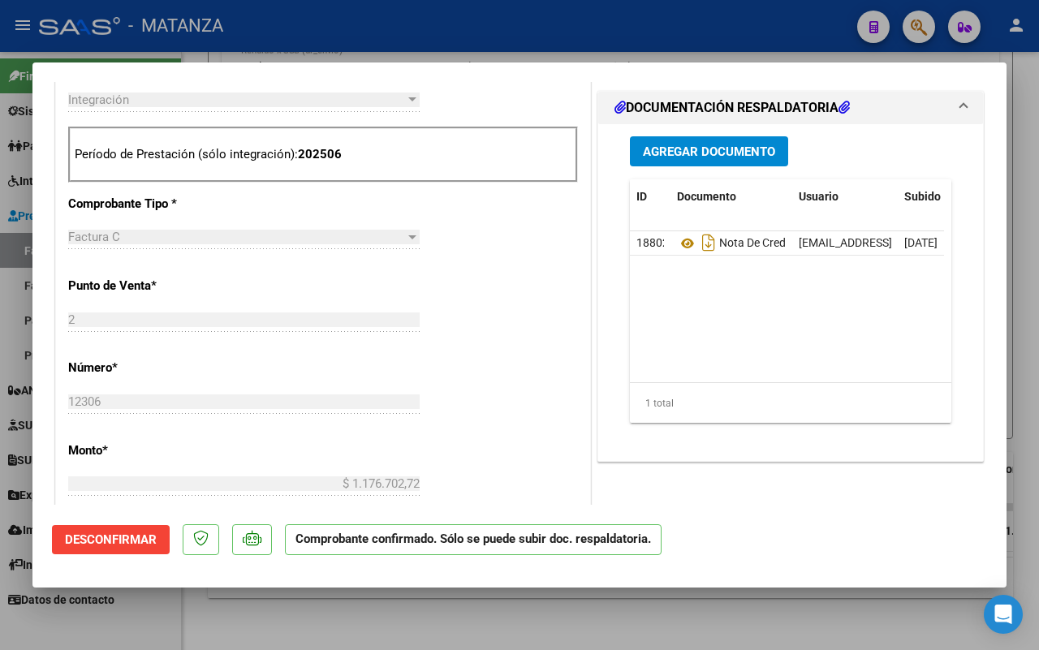
click at [322, 629] on div at bounding box center [519, 325] width 1039 height 650
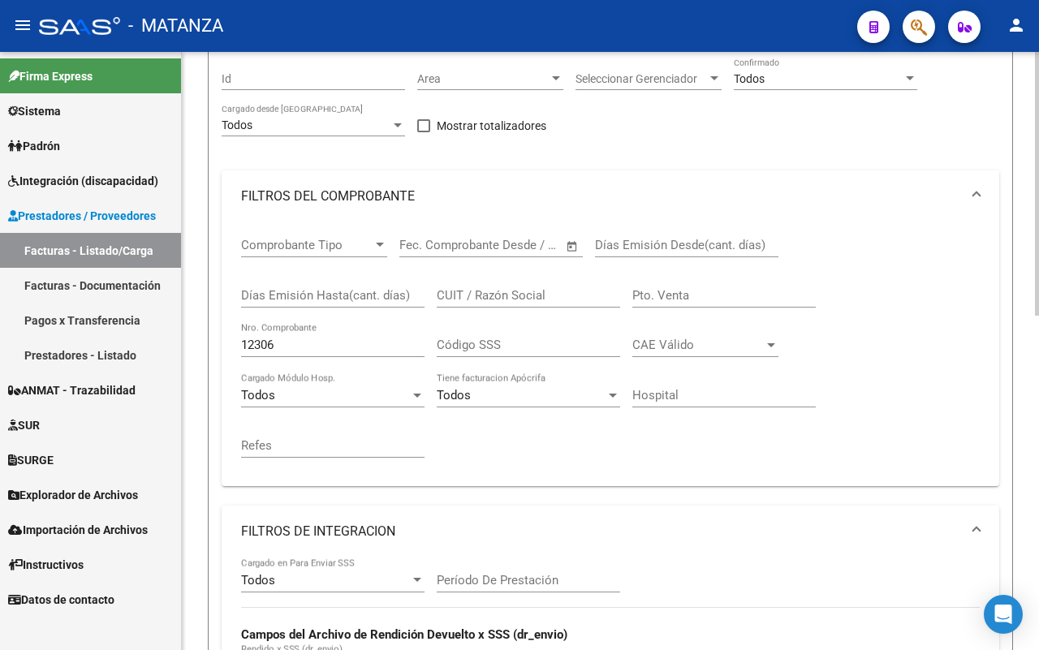
scroll to position [47, 0]
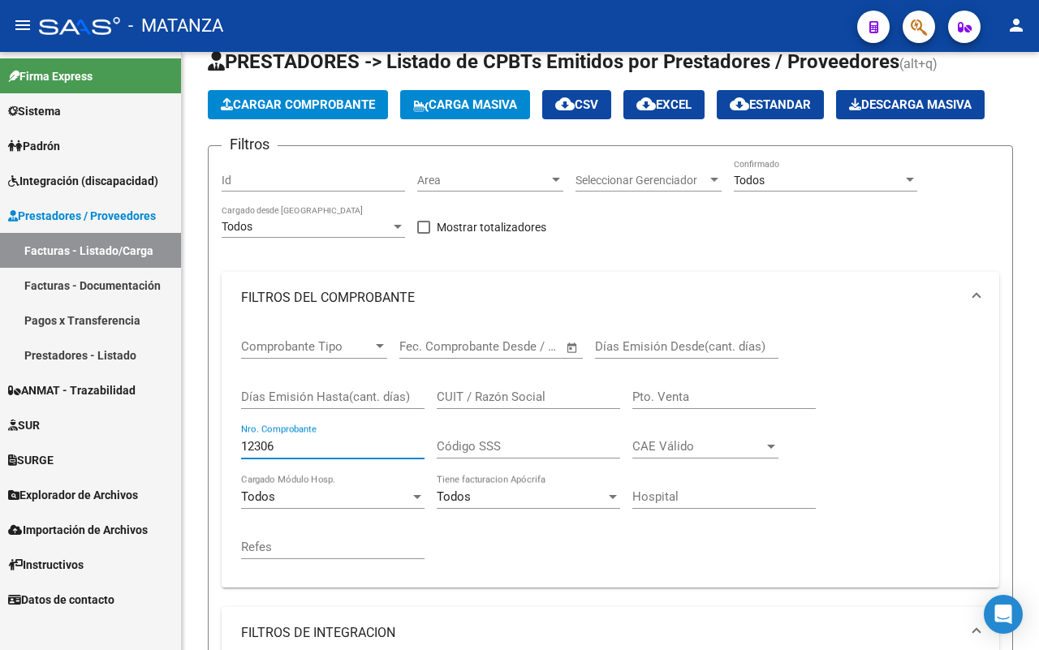
click at [148, 426] on mat-sidenav-container "Firma Express Sistema Usuarios Todos los Usuarios Todos los Roles Padrón Afilia…" at bounding box center [519, 351] width 1039 height 598
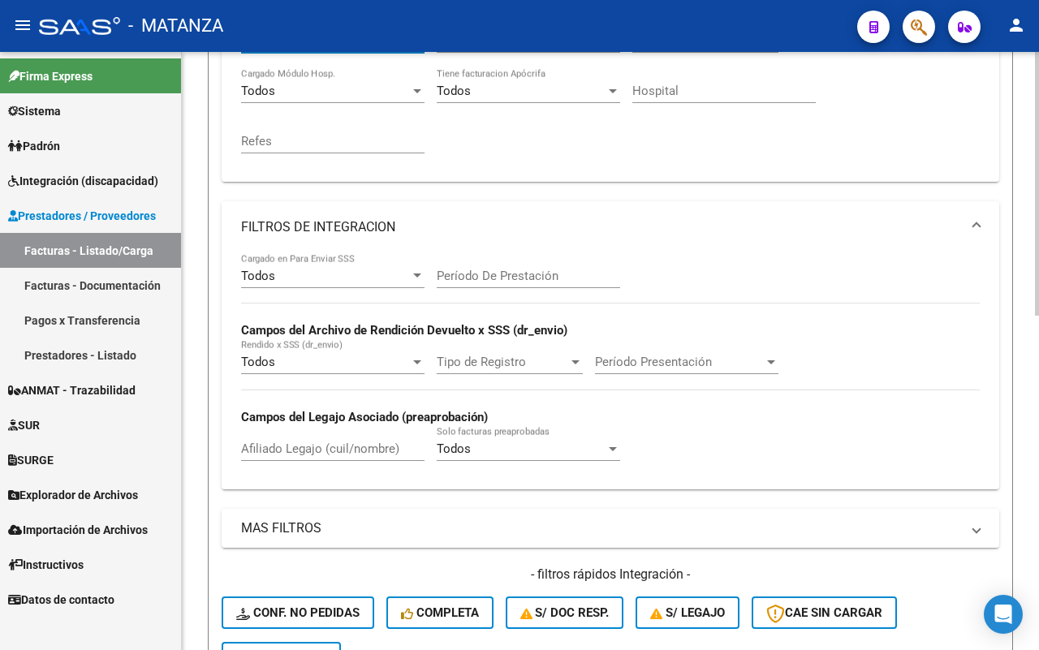
scroll to position [758, 0]
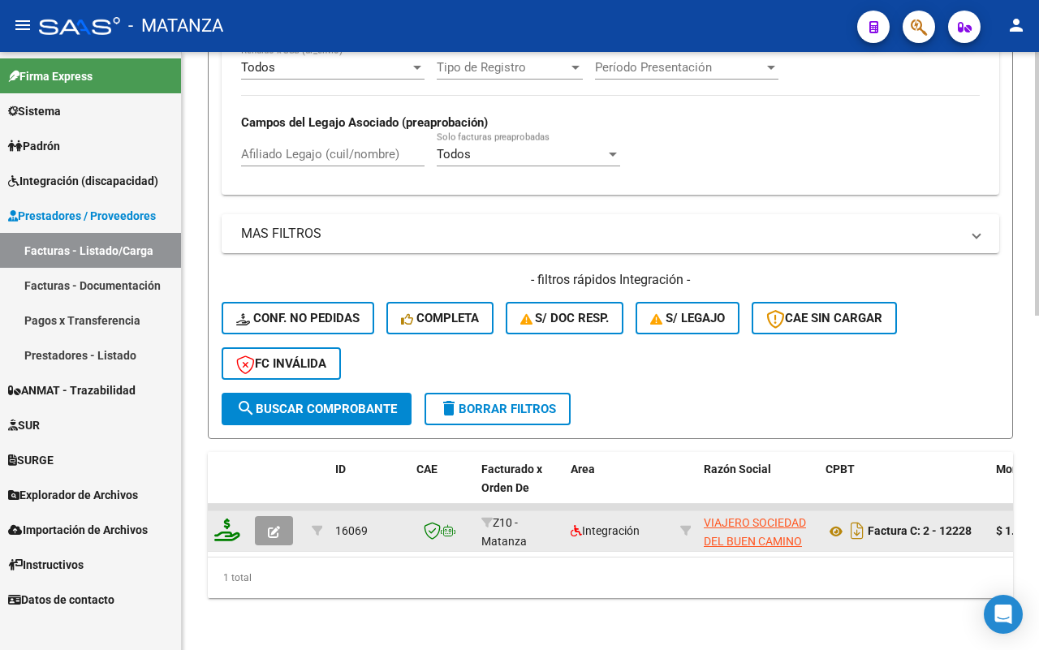
type input "12228"
click at [286, 516] on button "button" at bounding box center [274, 530] width 38 height 29
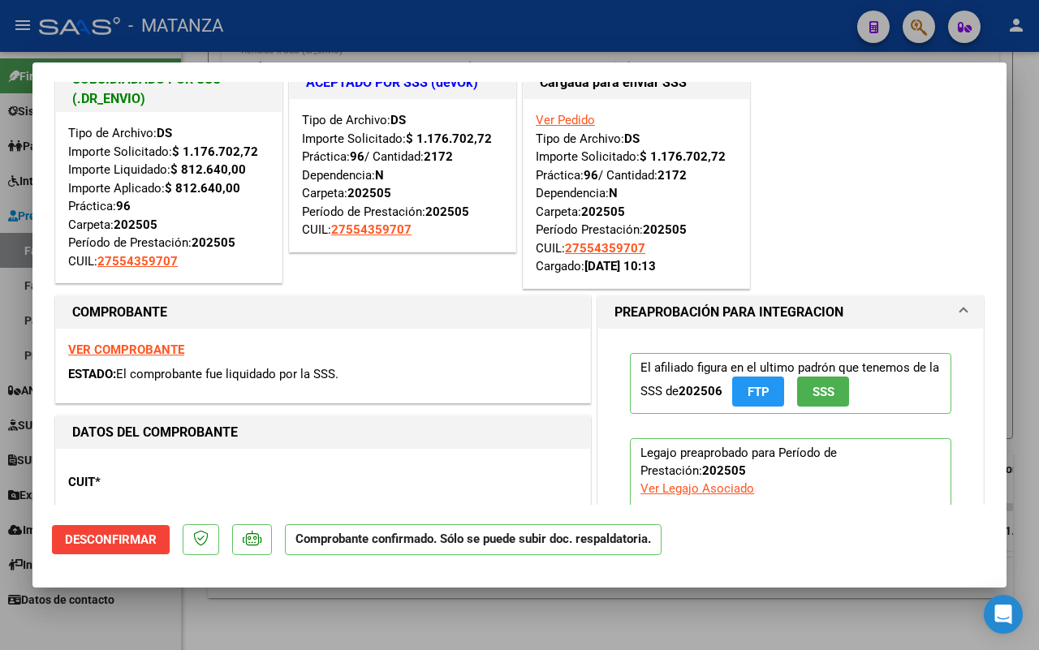
scroll to position [0, 0]
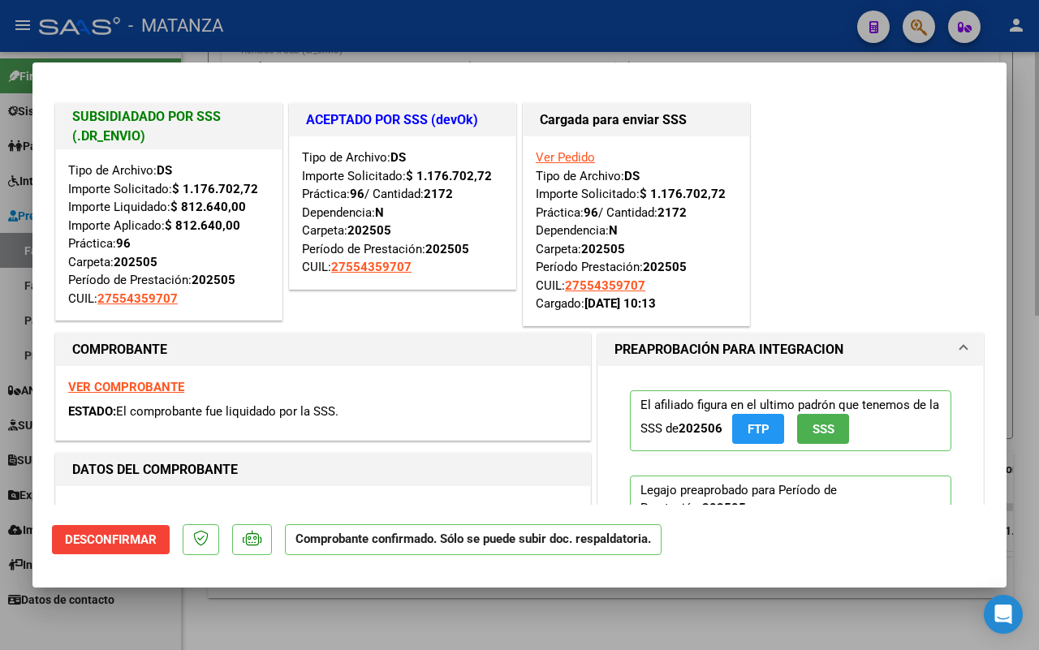
drag, startPoint x: 435, startPoint y: 620, endPoint x: 528, endPoint y: 607, distance: 93.5
click at [436, 620] on div at bounding box center [519, 325] width 1039 height 650
type input "$ 0,00"
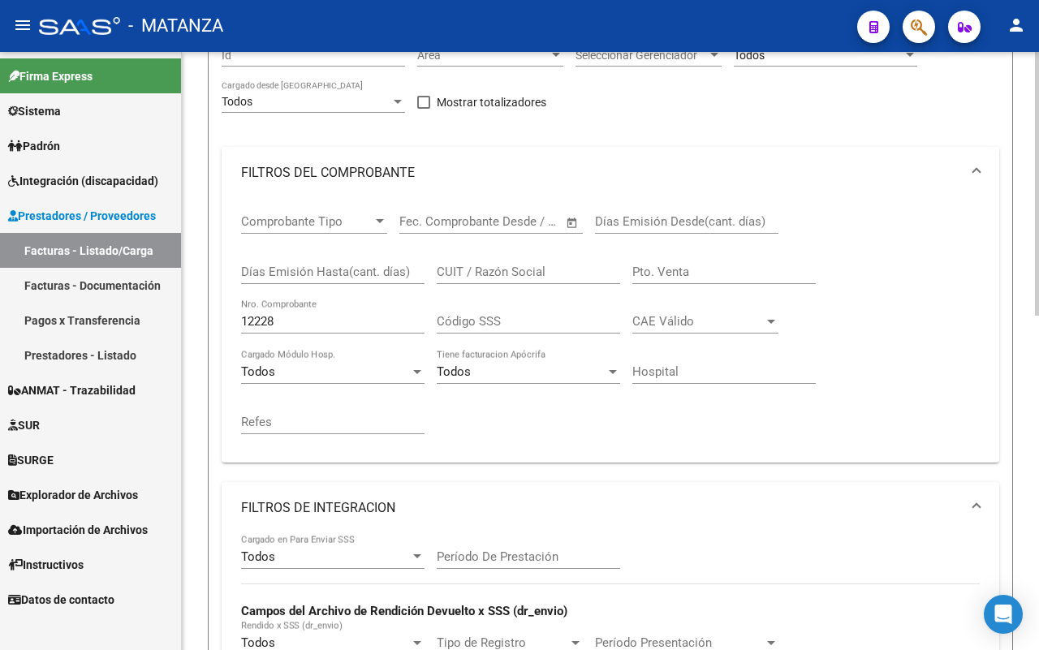
scroll to position [47, 0]
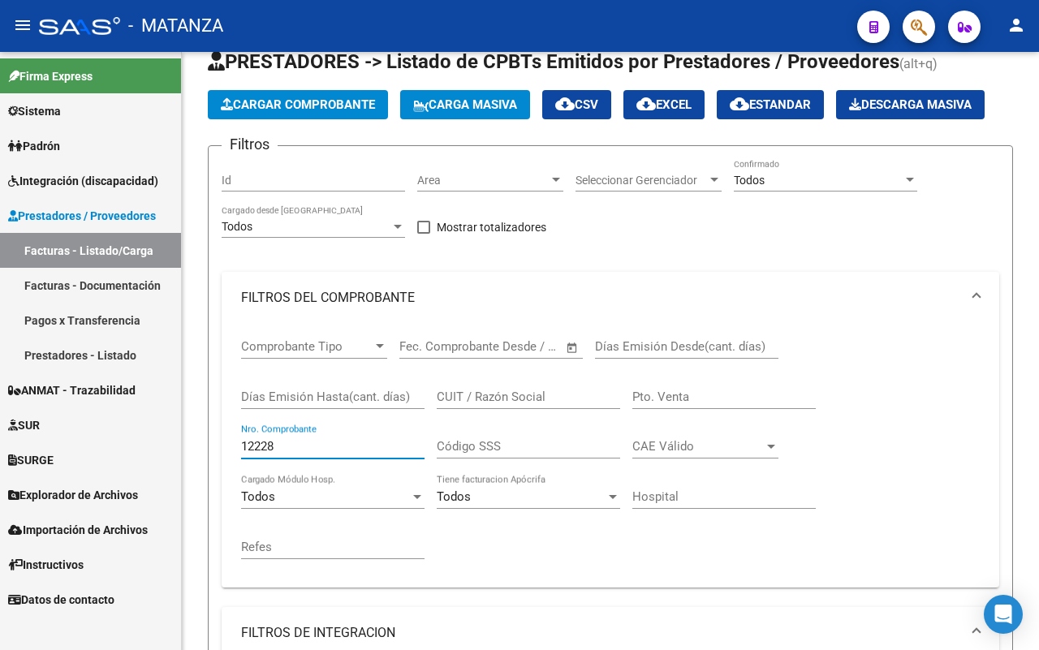
drag, startPoint x: 287, startPoint y: 447, endPoint x: 177, endPoint y: 436, distance: 110.1
click at [177, 436] on mat-sidenav-container "Firma Express Sistema Usuarios Todos los Usuarios Todos los Roles Padrón Afilia…" at bounding box center [519, 351] width 1039 height 598
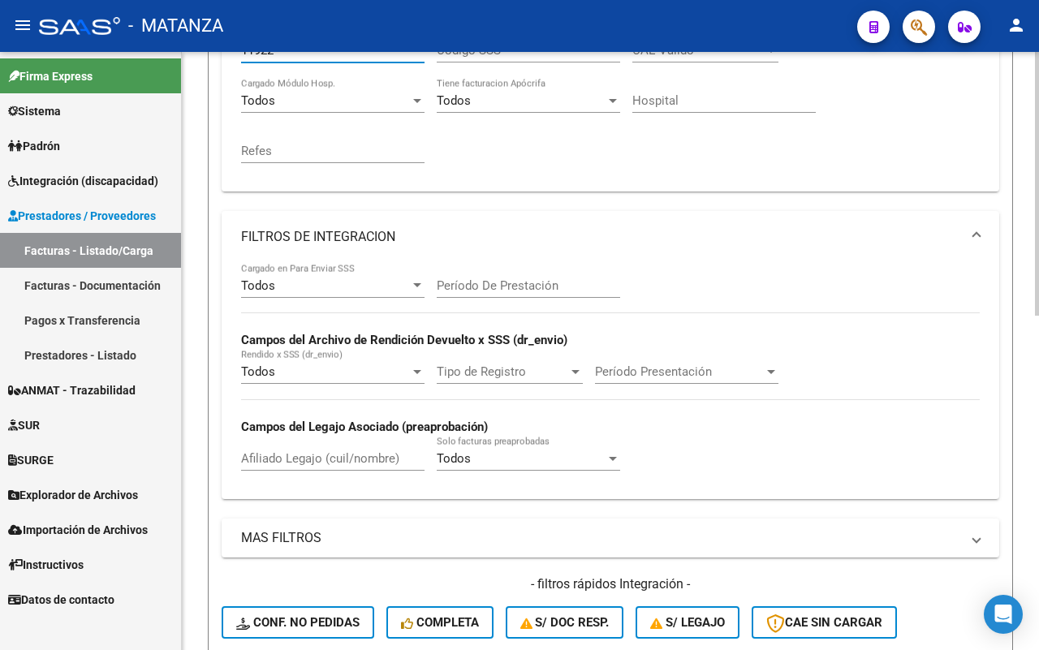
scroll to position [758, 0]
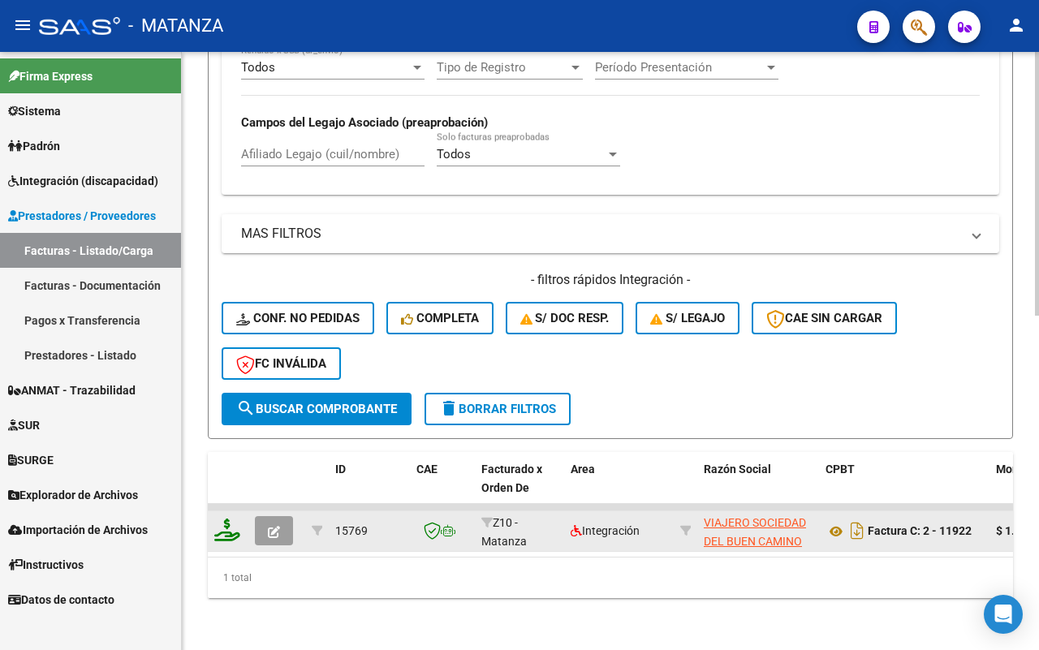
click at [277, 526] on icon "button" at bounding box center [274, 532] width 12 height 12
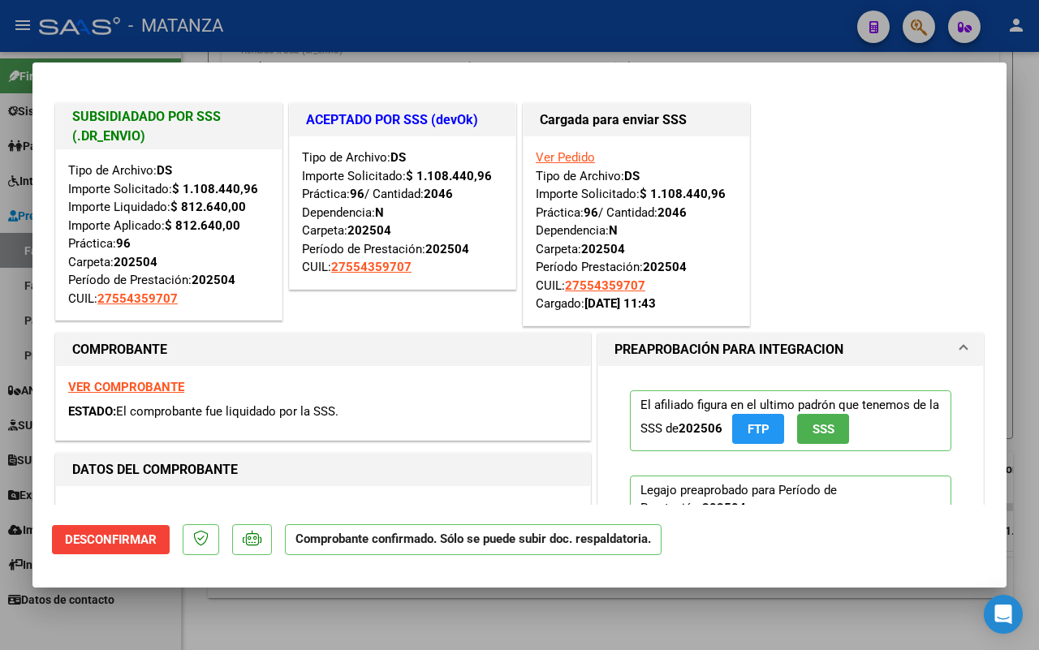
drag, startPoint x: 274, startPoint y: 629, endPoint x: 427, endPoint y: 158, distance: 495.1
click at [278, 619] on div at bounding box center [519, 325] width 1039 height 650
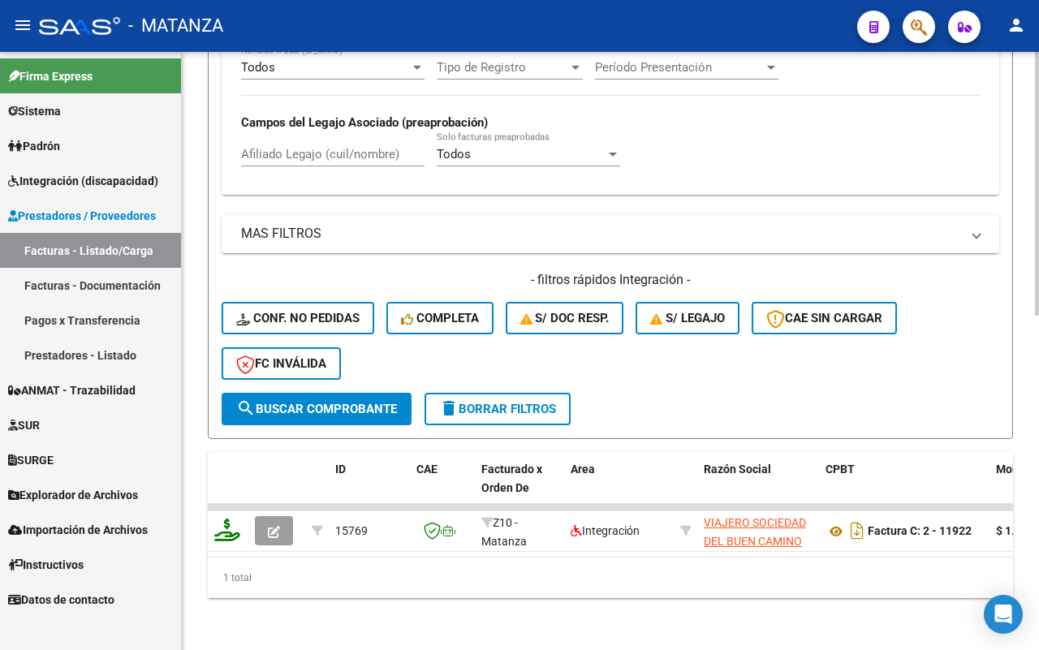
scroll to position [352, 0]
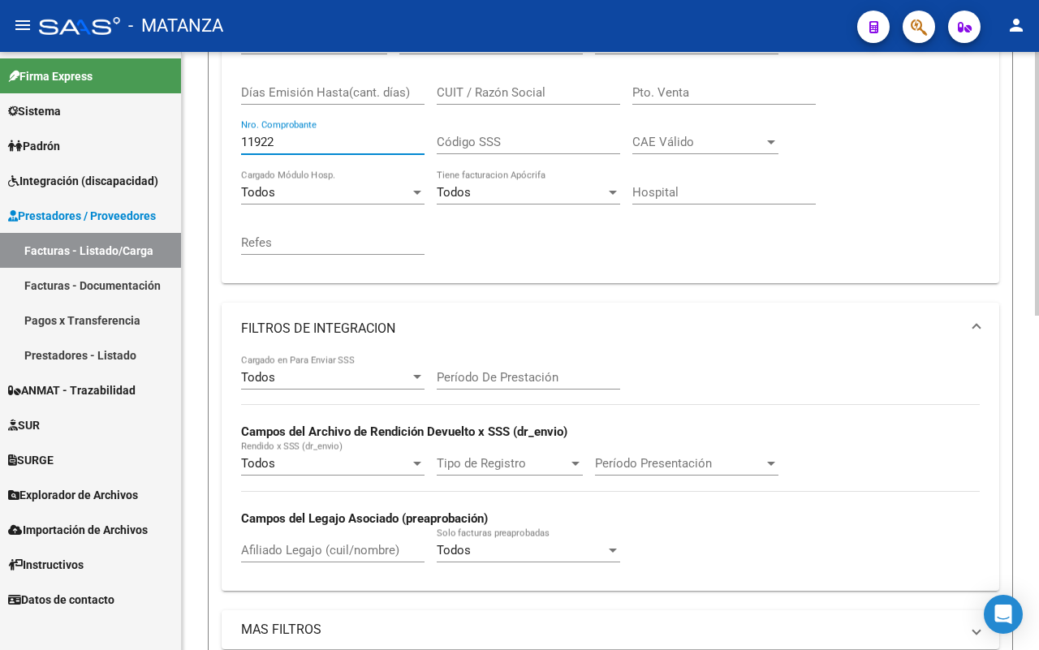
drag, startPoint x: 301, startPoint y: 140, endPoint x: 223, endPoint y: 131, distance: 78.6
click at [223, 132] on div "Comprobante Tipo Comprobante Tipo Start date – End date Fec. Comprobante Desde …" at bounding box center [611, 151] width 778 height 264
paste input "857"
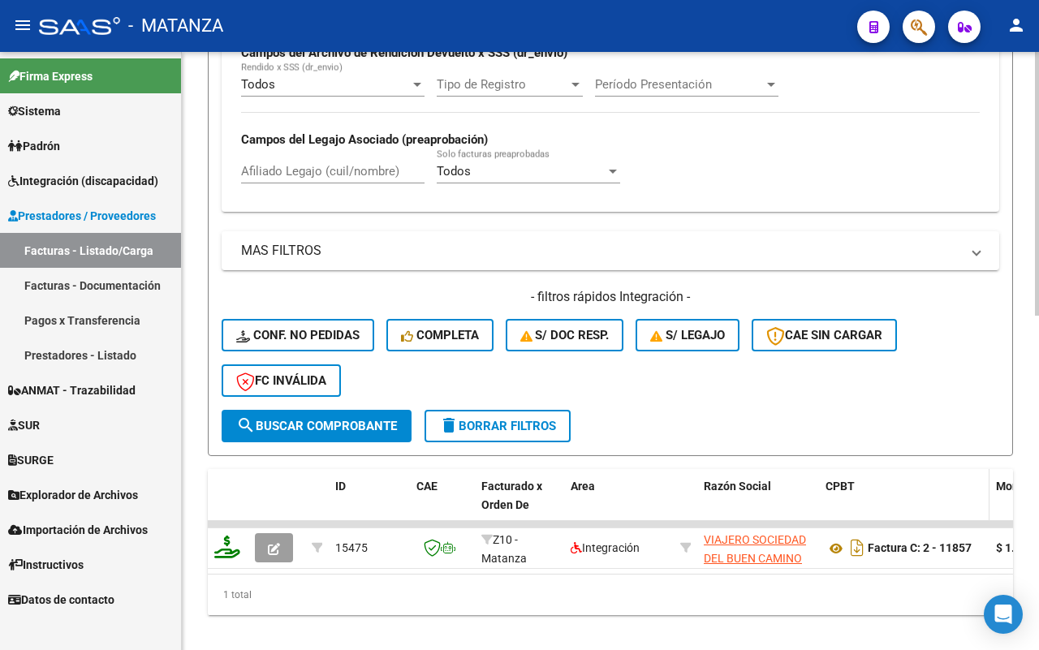
scroll to position [758, 0]
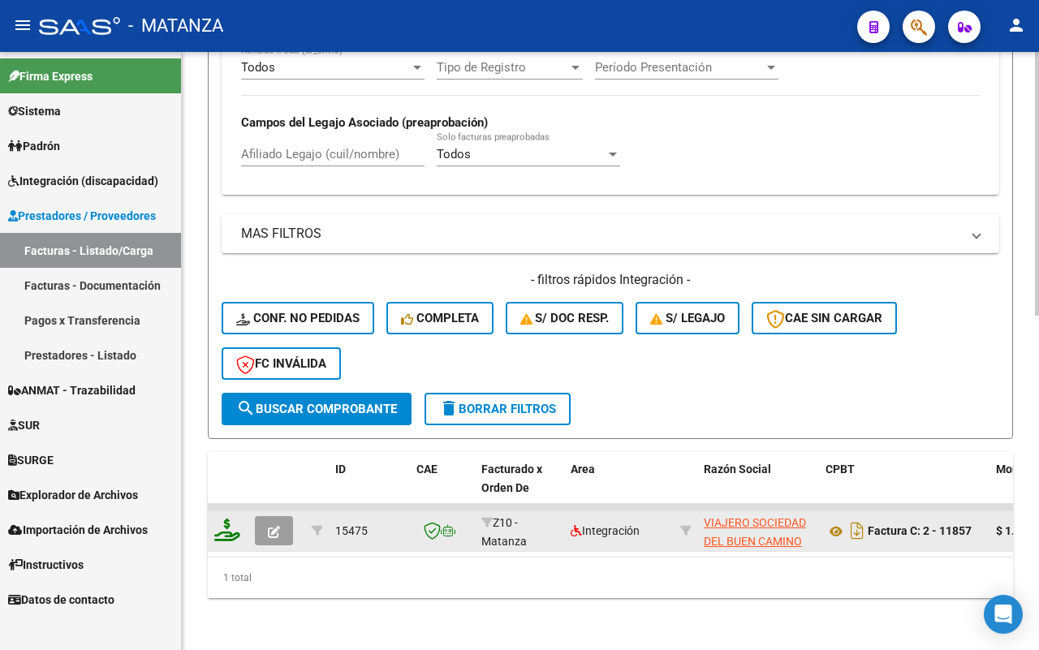
type input "11857"
click at [264, 516] on button "button" at bounding box center [274, 530] width 38 height 29
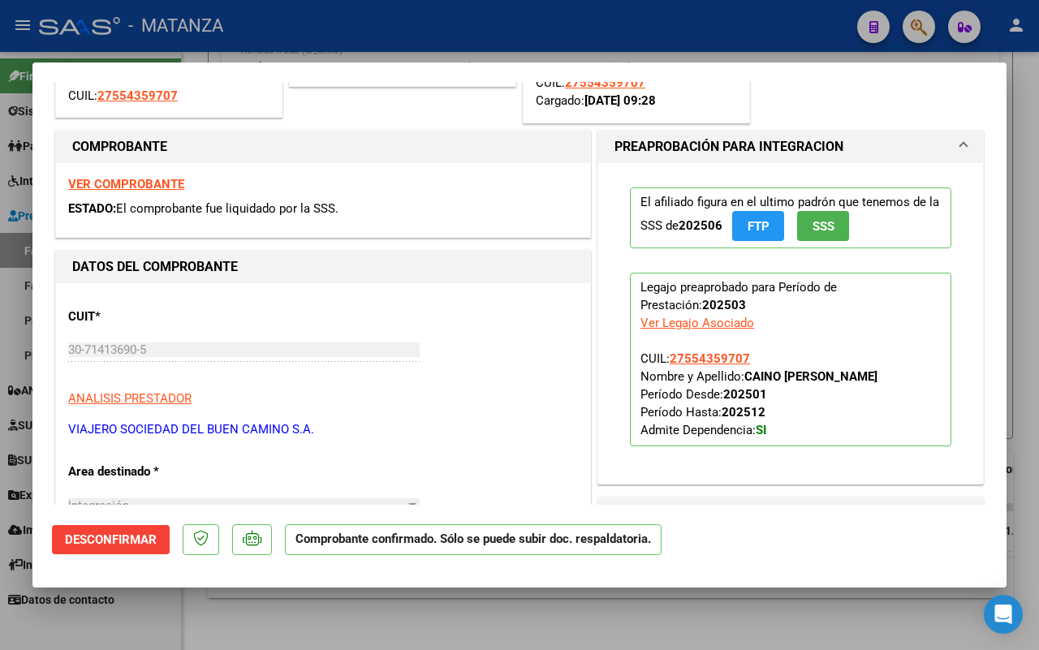
scroll to position [0, 0]
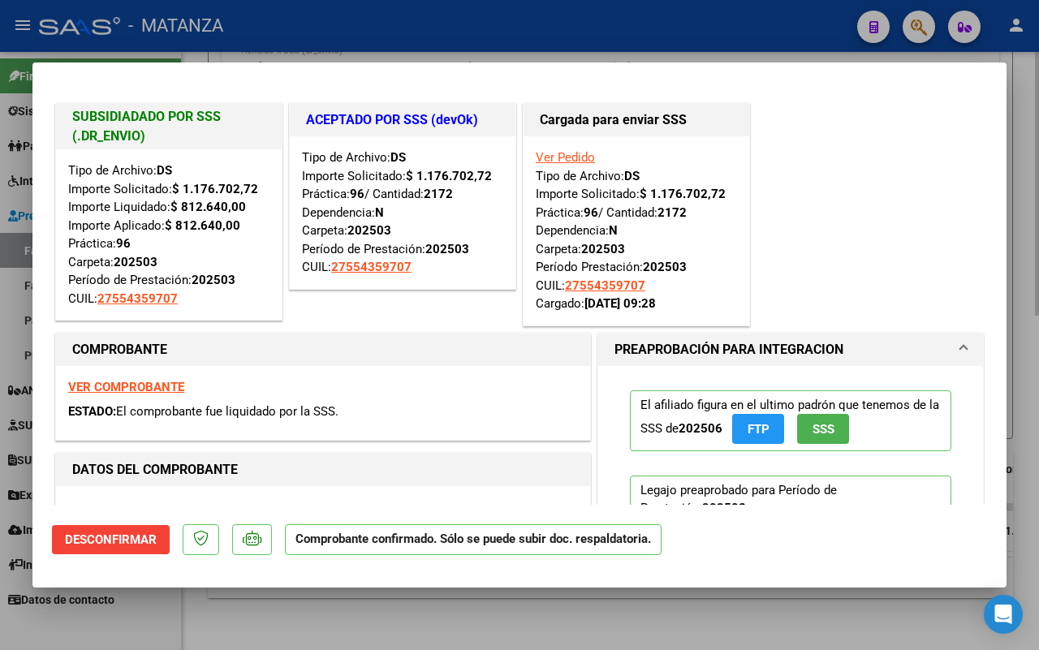
drag, startPoint x: 706, startPoint y: 610, endPoint x: 701, endPoint y: 603, distance: 9.3
click at [705, 609] on div at bounding box center [519, 325] width 1039 height 650
